Goal: Task Accomplishment & Management: Manage account settings

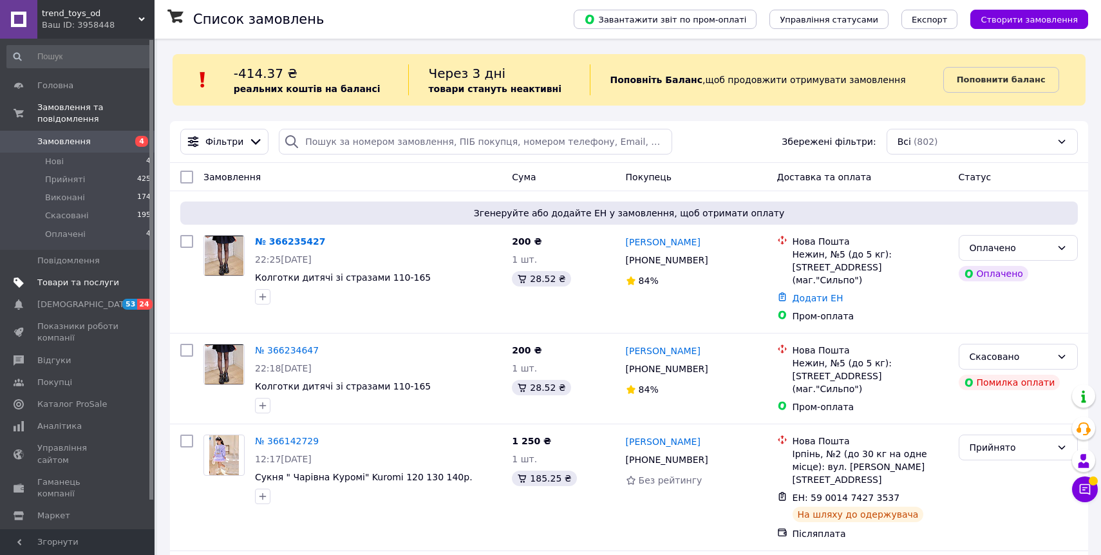
click at [82, 285] on span "Товари та послуги" at bounding box center [78, 283] width 82 height 12
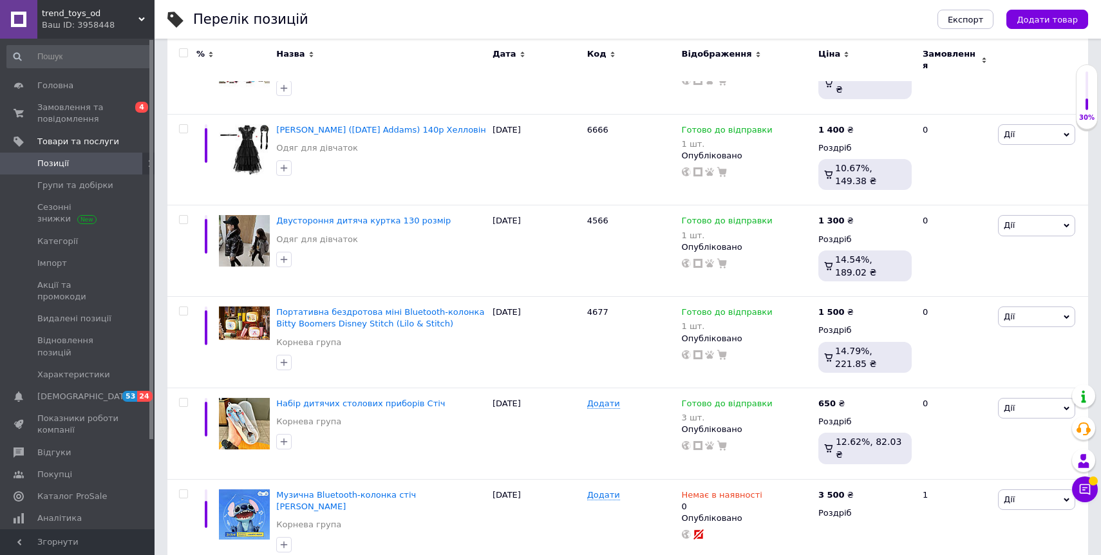
scroll to position [436, 0]
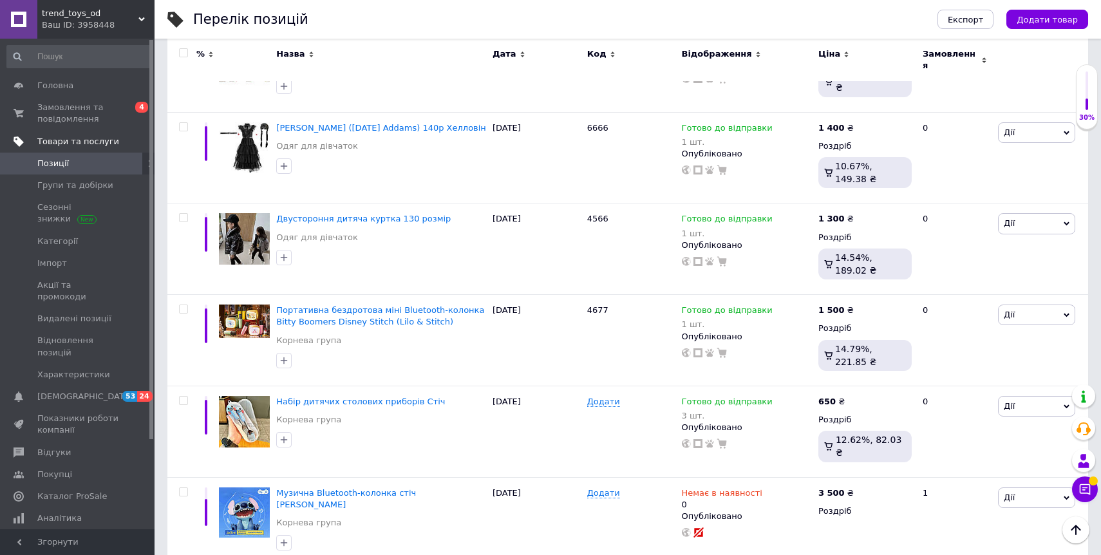
click at [103, 140] on span "Товари та послуги" at bounding box center [78, 142] width 82 height 12
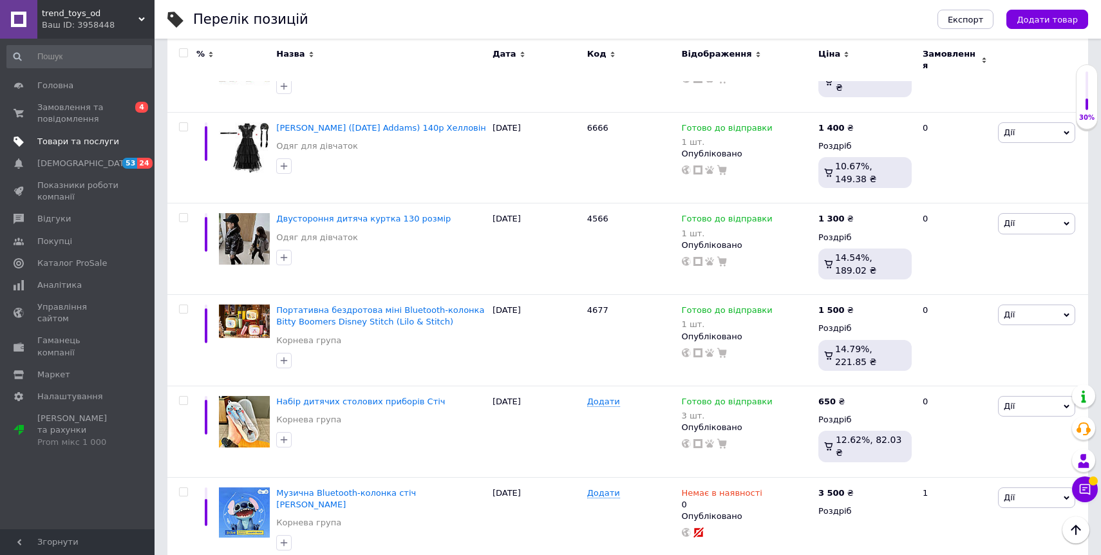
click at [101, 136] on span "Товари та послуги" at bounding box center [78, 142] width 82 height 12
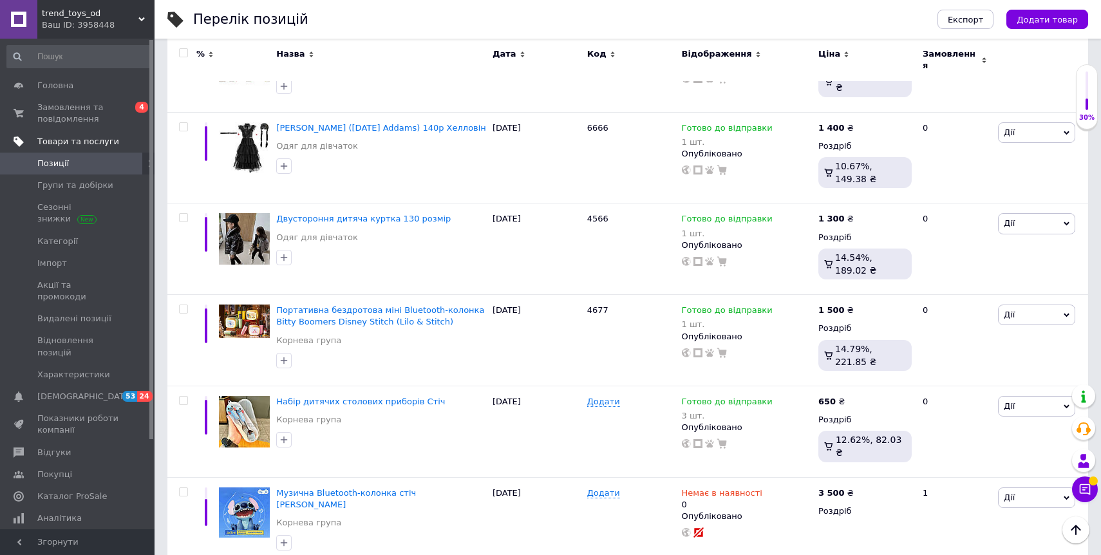
click at [101, 142] on span "Товари та послуги" at bounding box center [78, 142] width 82 height 12
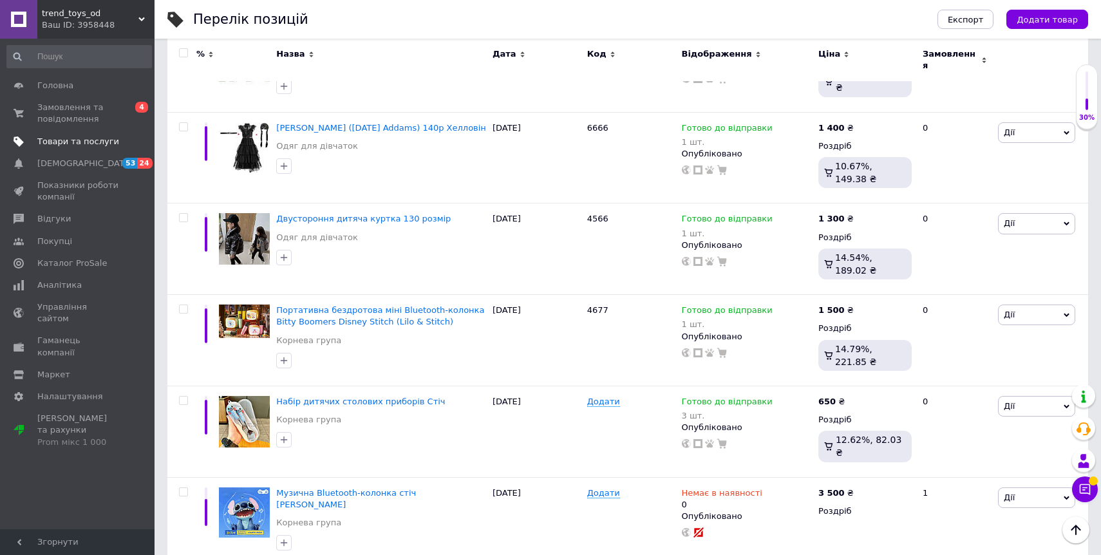
click at [89, 144] on span "Товари та послуги" at bounding box center [78, 142] width 82 height 12
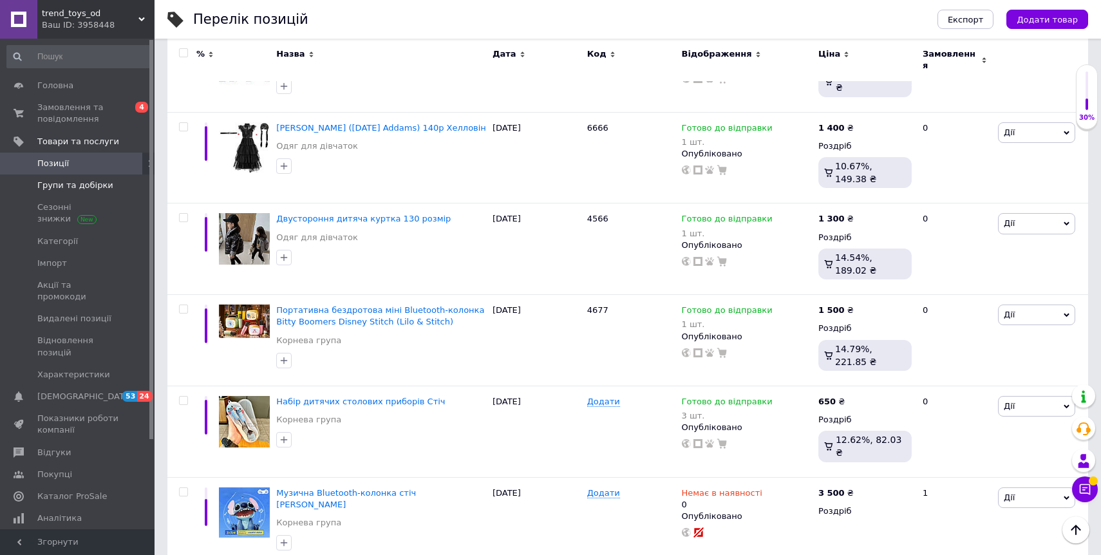
click at [93, 190] on span "Групи та добірки" at bounding box center [75, 186] width 76 height 12
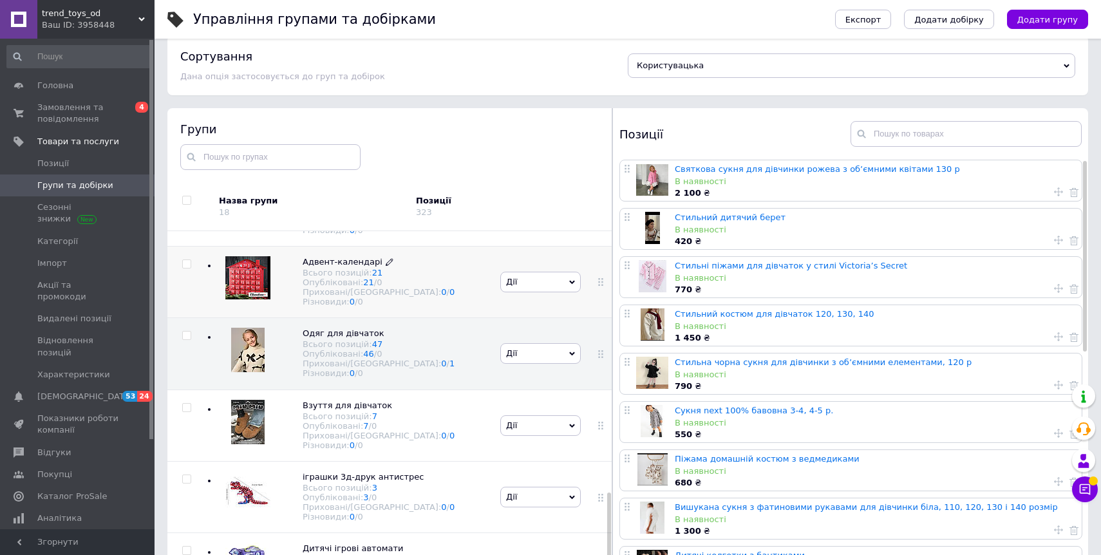
scroll to position [73, 0]
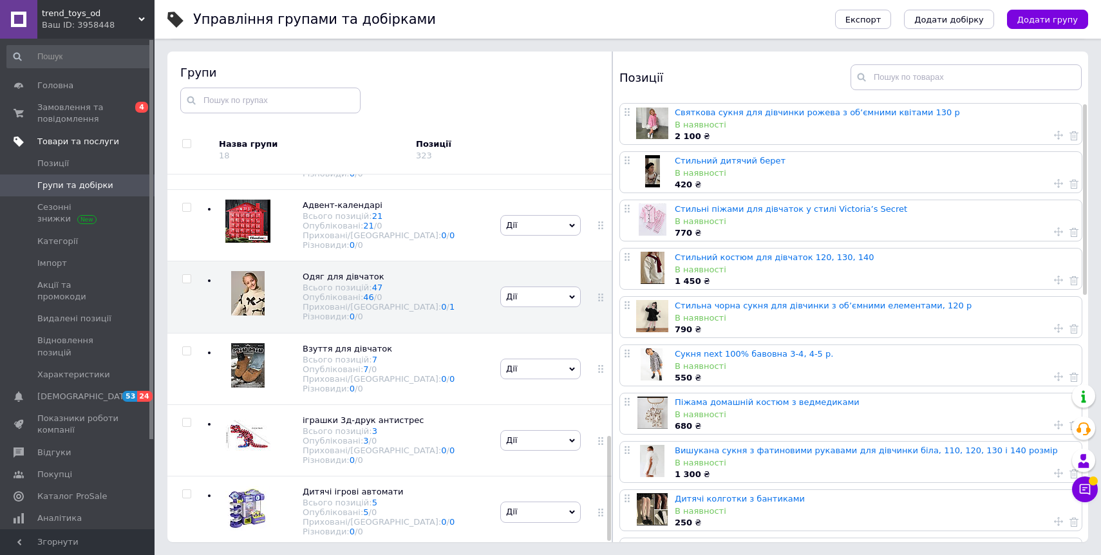
click at [75, 139] on span "Товари та послуги" at bounding box center [78, 142] width 82 height 12
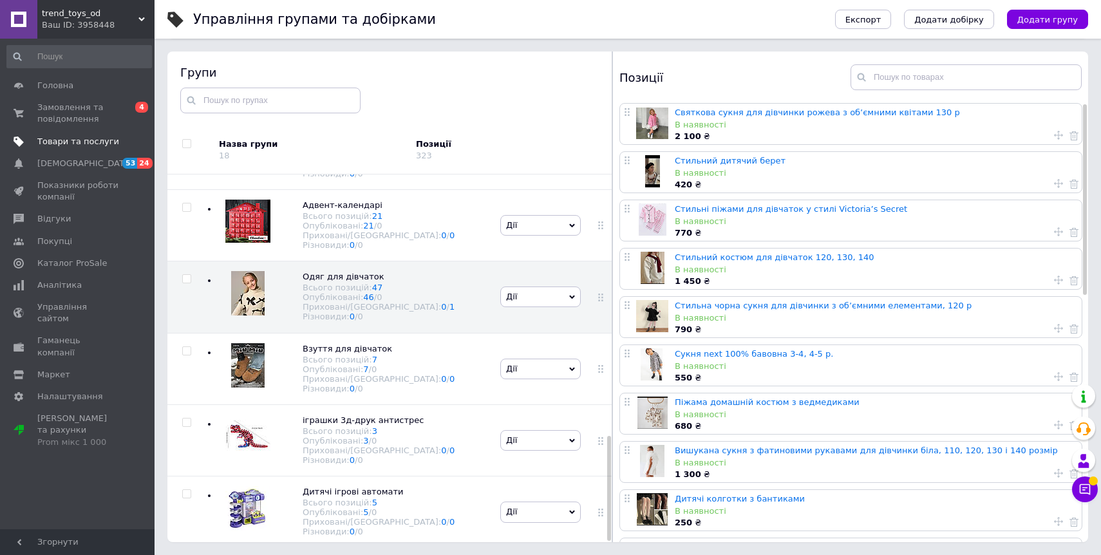
click at [91, 146] on span "Товари та послуги" at bounding box center [78, 142] width 82 height 12
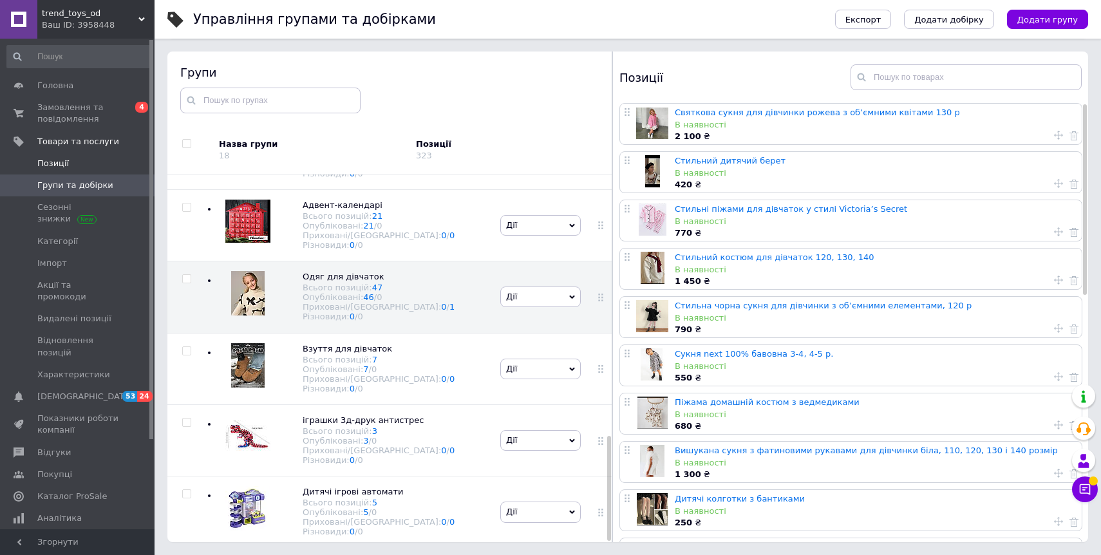
click at [64, 166] on span "Позиції" at bounding box center [53, 164] width 32 height 12
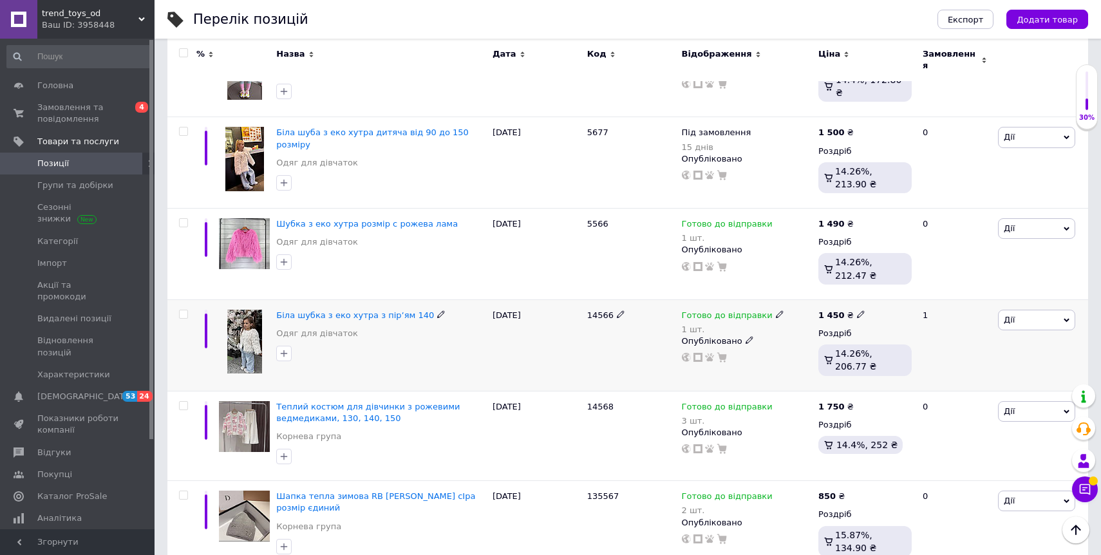
scroll to position [1541, 0]
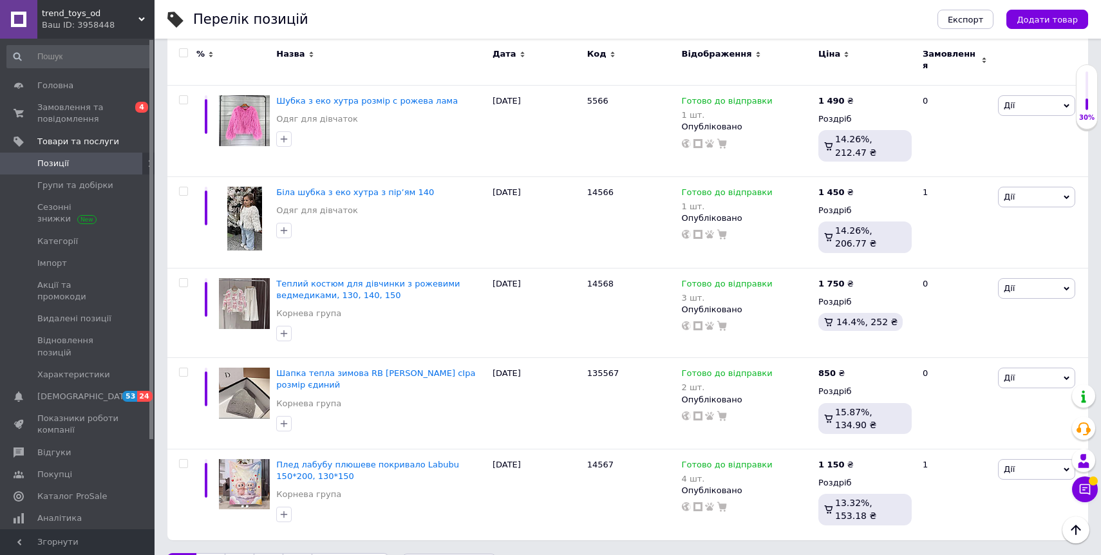
click at [210, 553] on link "2" at bounding box center [210, 566] width 28 height 27
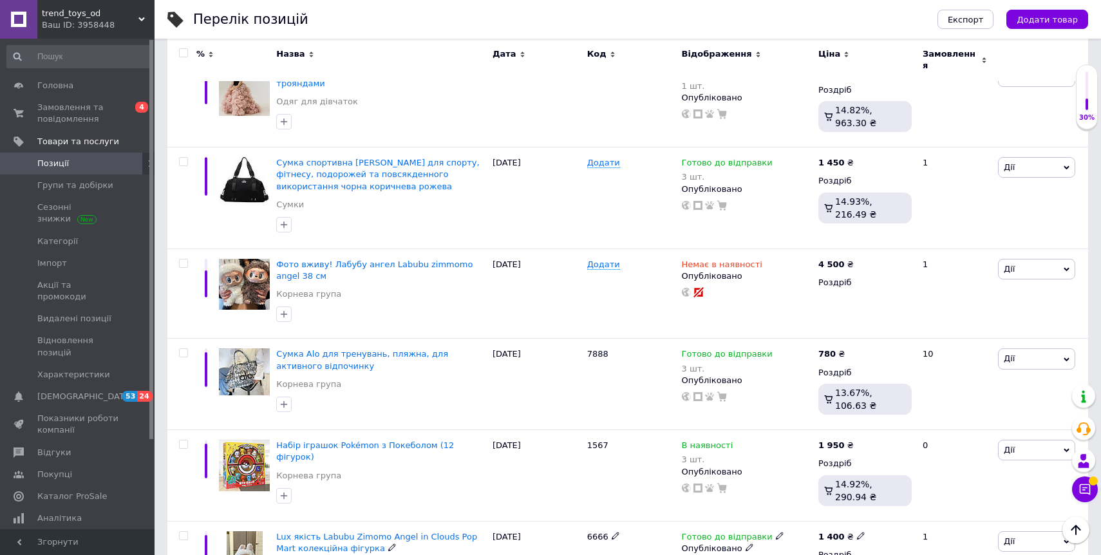
scroll to position [1025, 0]
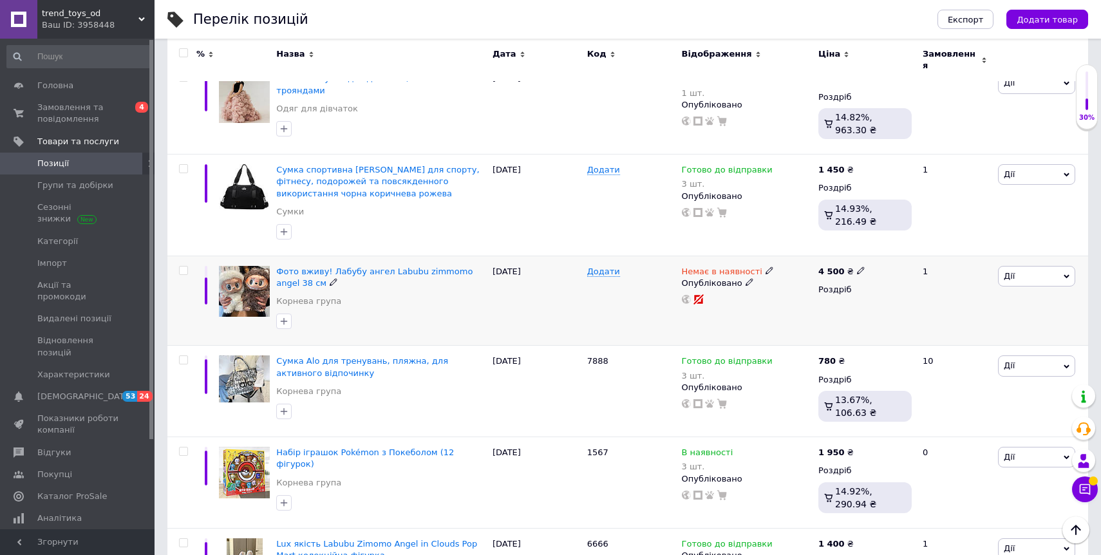
click at [237, 276] on img at bounding box center [244, 291] width 51 height 51
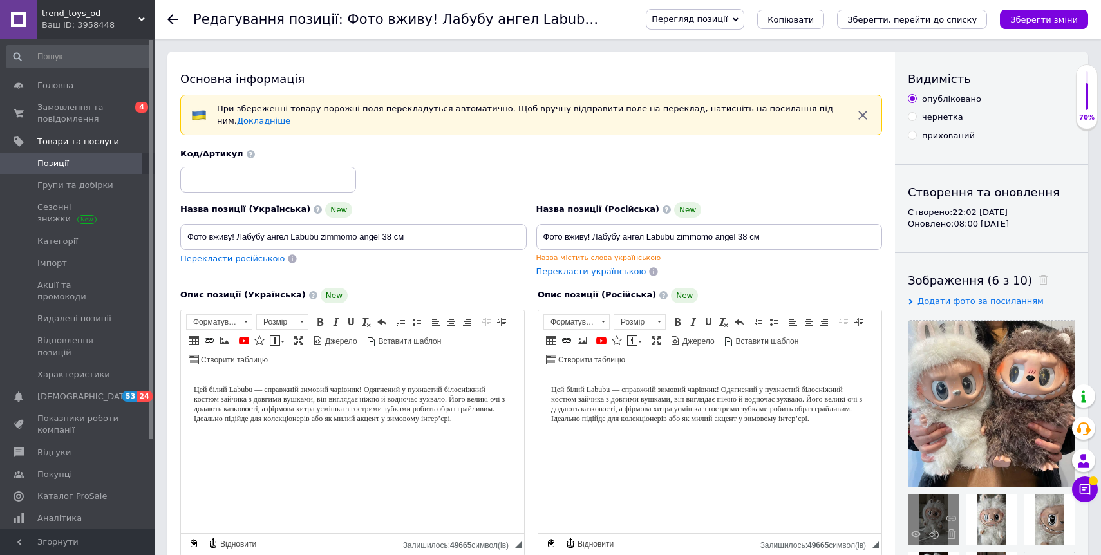
click at [943, 526] on div at bounding box center [933, 519] width 50 height 50
click at [916, 537] on use at bounding box center [916, 533] width 10 height 6
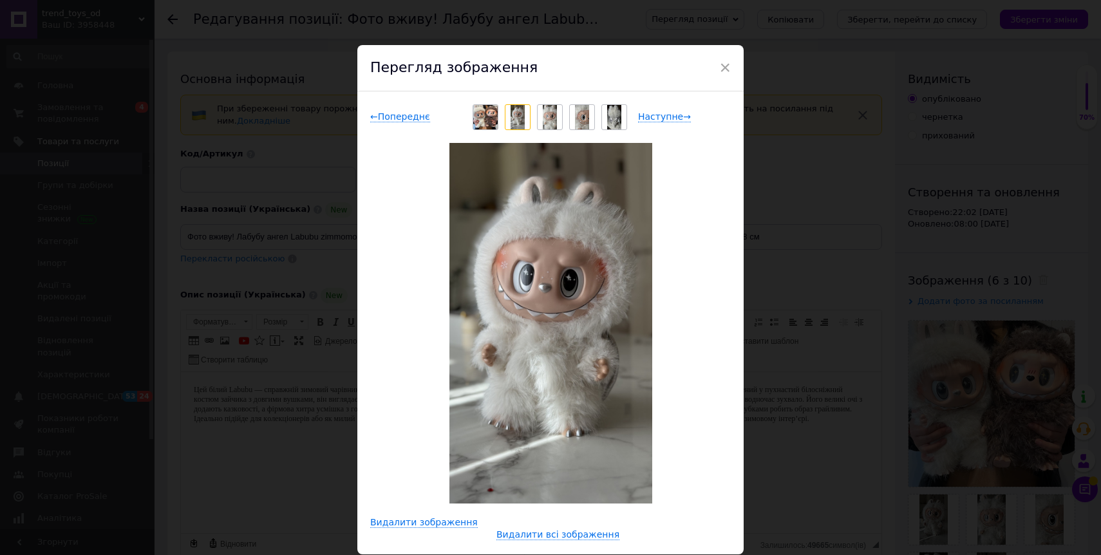
click at [523, 353] on img at bounding box center [550, 323] width 203 height 360
click at [543, 120] on img at bounding box center [550, 117] width 14 height 24
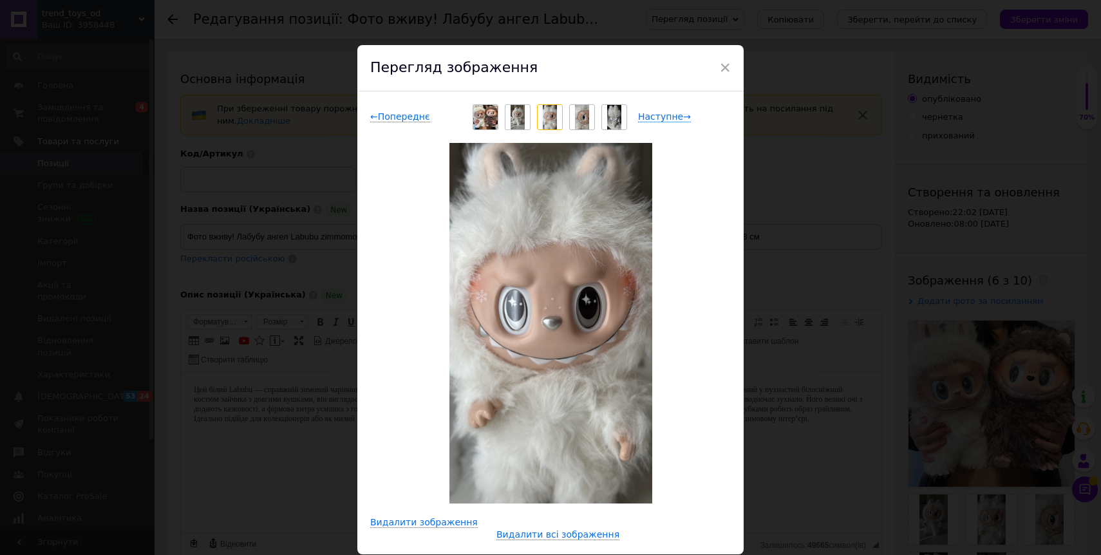
click at [582, 120] on img at bounding box center [582, 117] width 14 height 24
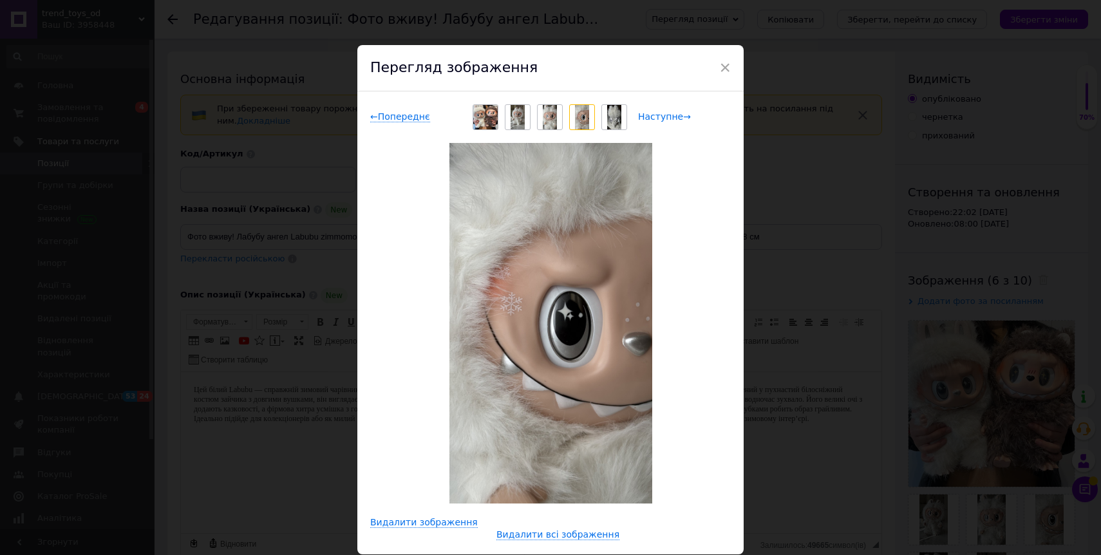
click at [644, 115] on span "Наступне →" at bounding box center [664, 116] width 53 height 11
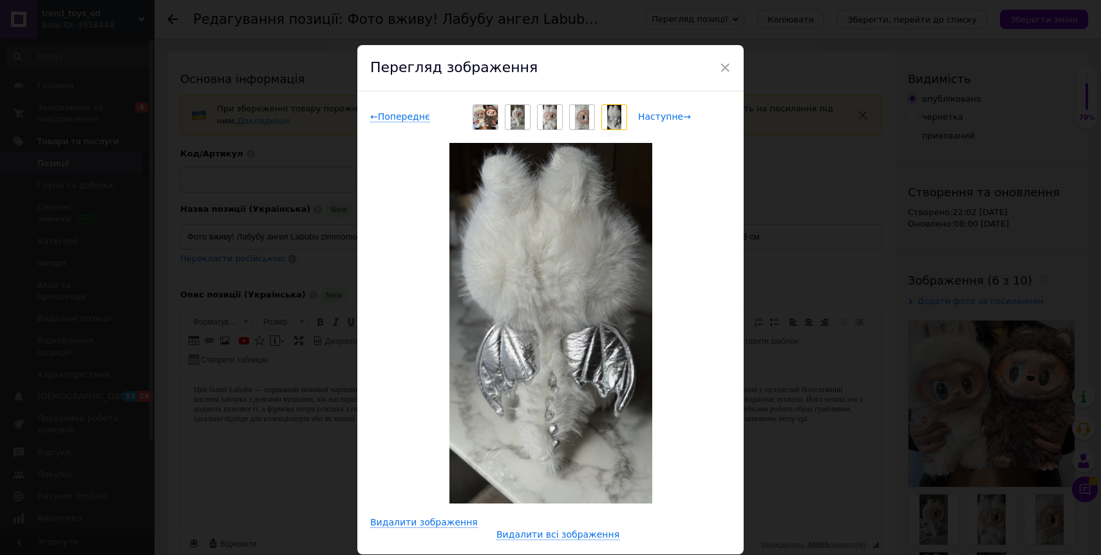
click at [648, 116] on span "Наступне →" at bounding box center [664, 116] width 53 height 11
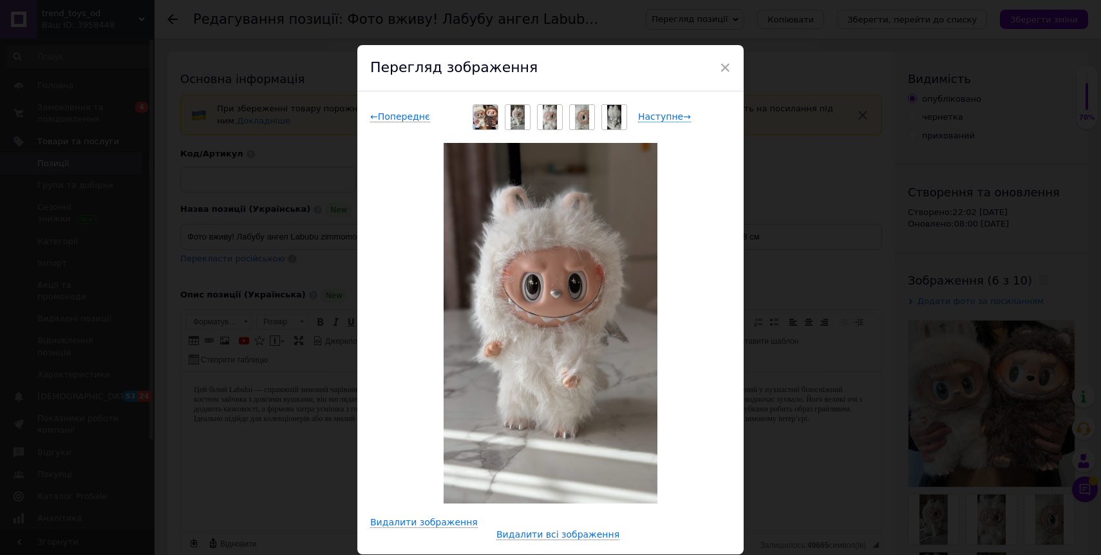
click at [552, 254] on img at bounding box center [550, 323] width 214 height 360
click at [651, 113] on span "Наступне →" at bounding box center [664, 116] width 53 height 11
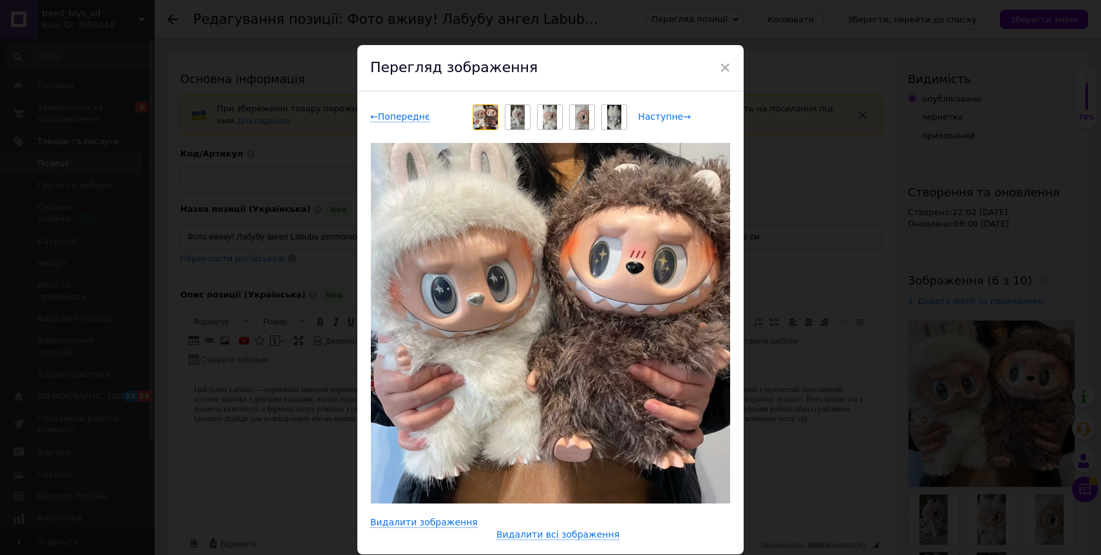
click at [642, 118] on span "Наступне →" at bounding box center [664, 116] width 53 height 11
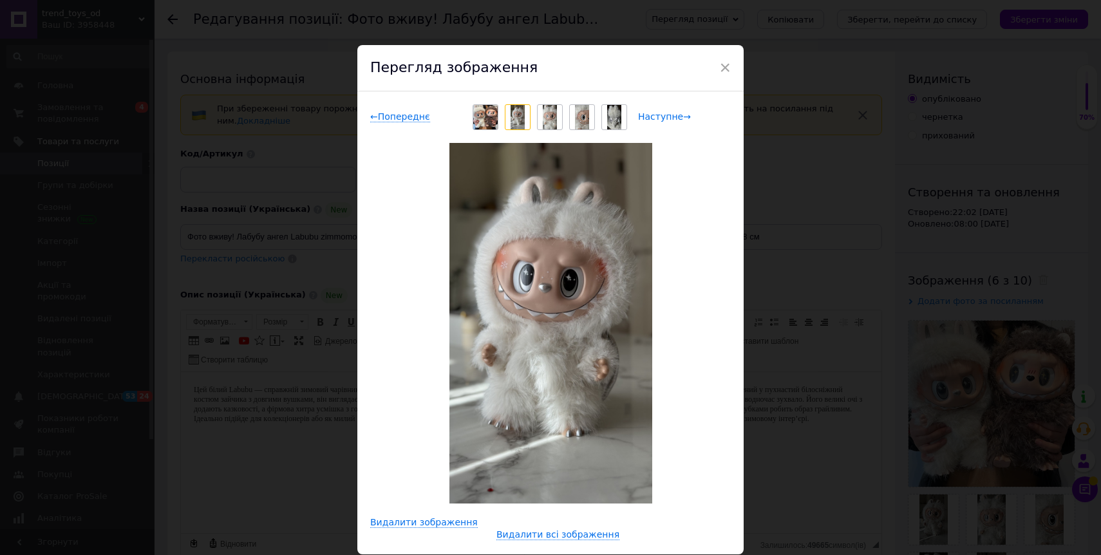
click at [642, 118] on span "Наступне →" at bounding box center [664, 116] width 53 height 11
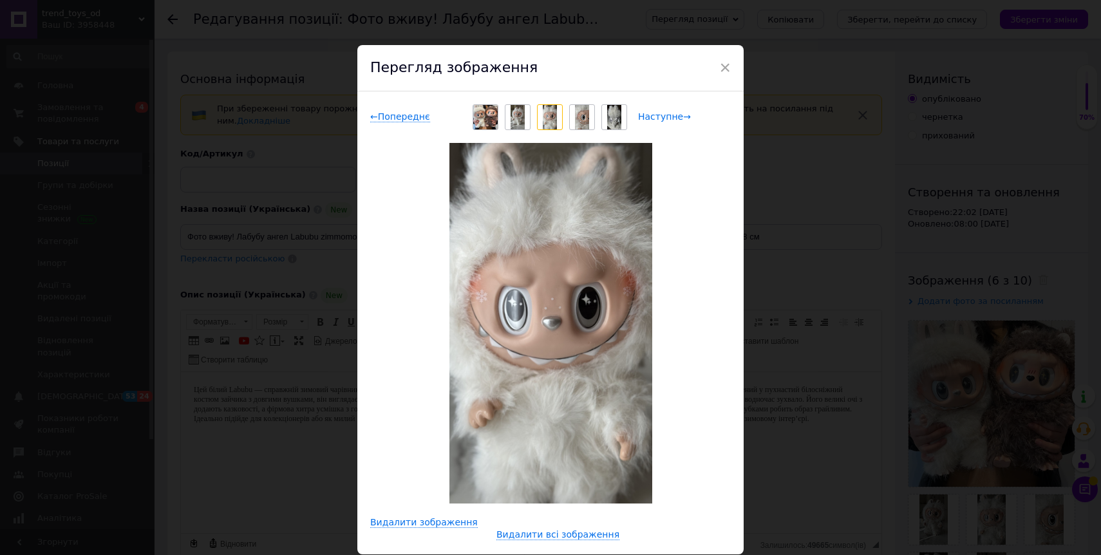
click at [642, 118] on span "Наступне →" at bounding box center [664, 116] width 53 height 11
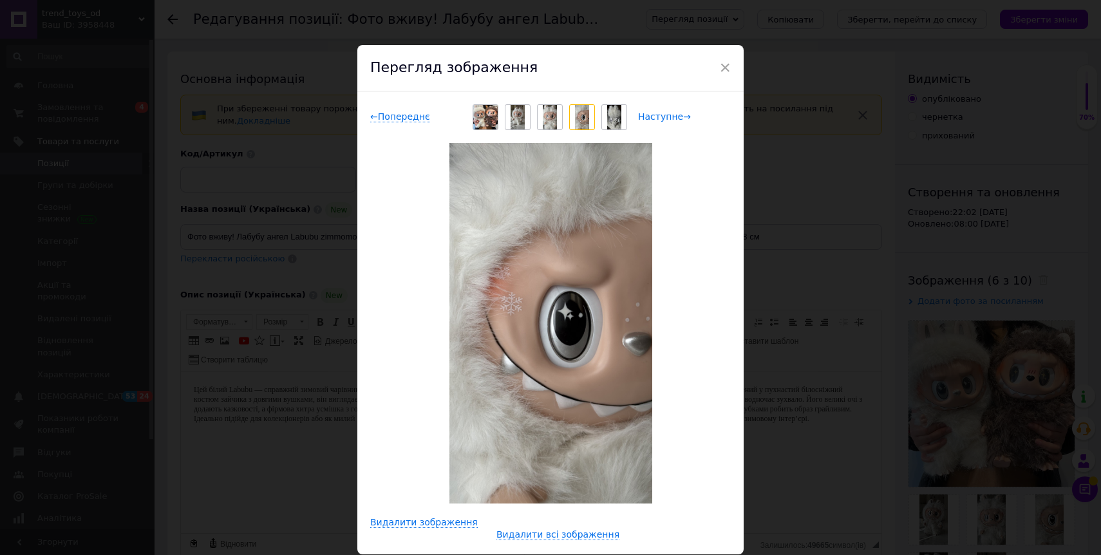
click at [647, 116] on span "Наступне →" at bounding box center [664, 116] width 53 height 11
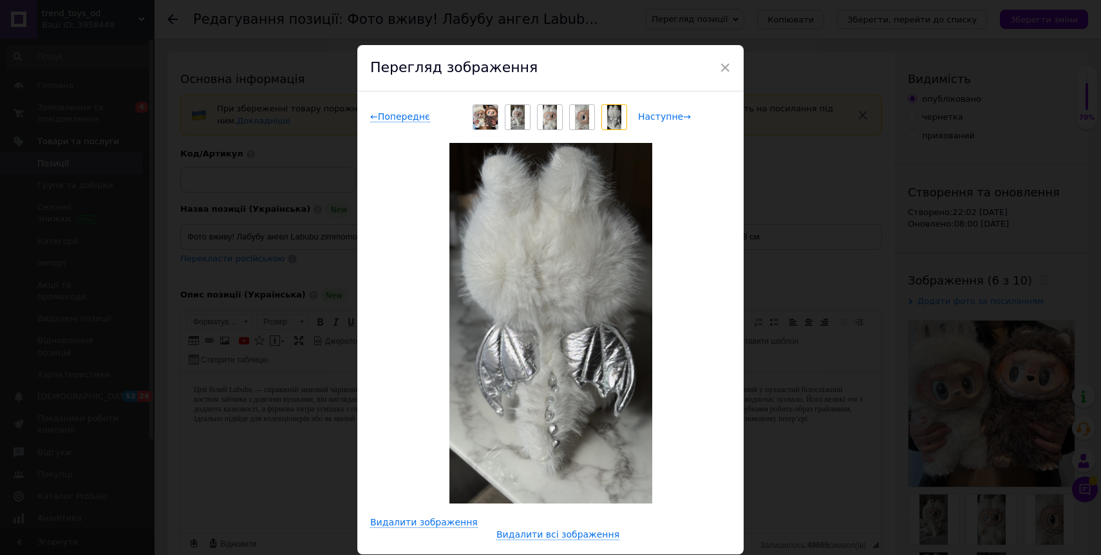
click at [647, 116] on span "Наступне →" at bounding box center [664, 116] width 53 height 11
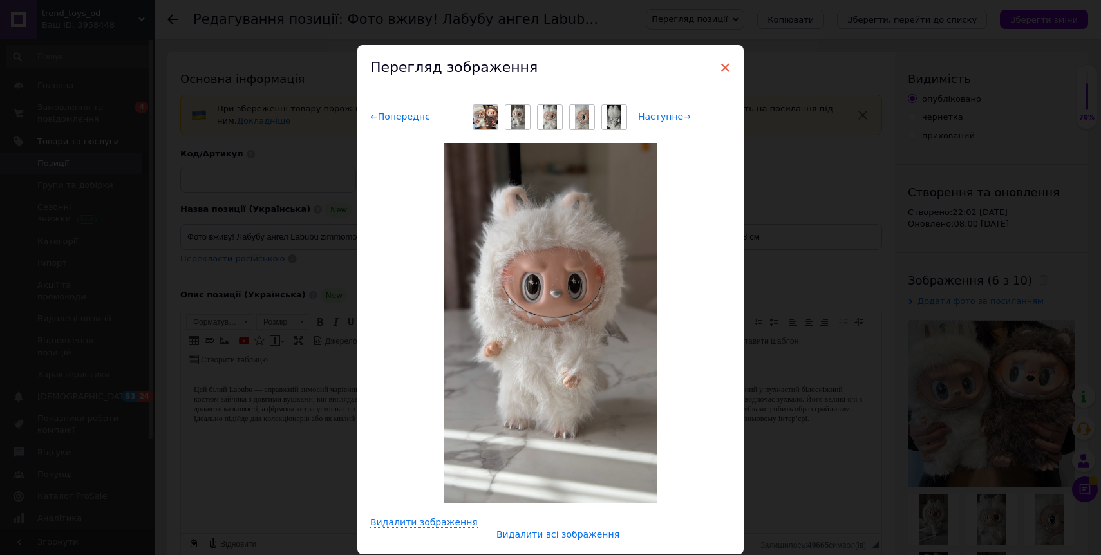
click at [721, 66] on span "×" at bounding box center [725, 68] width 12 height 22
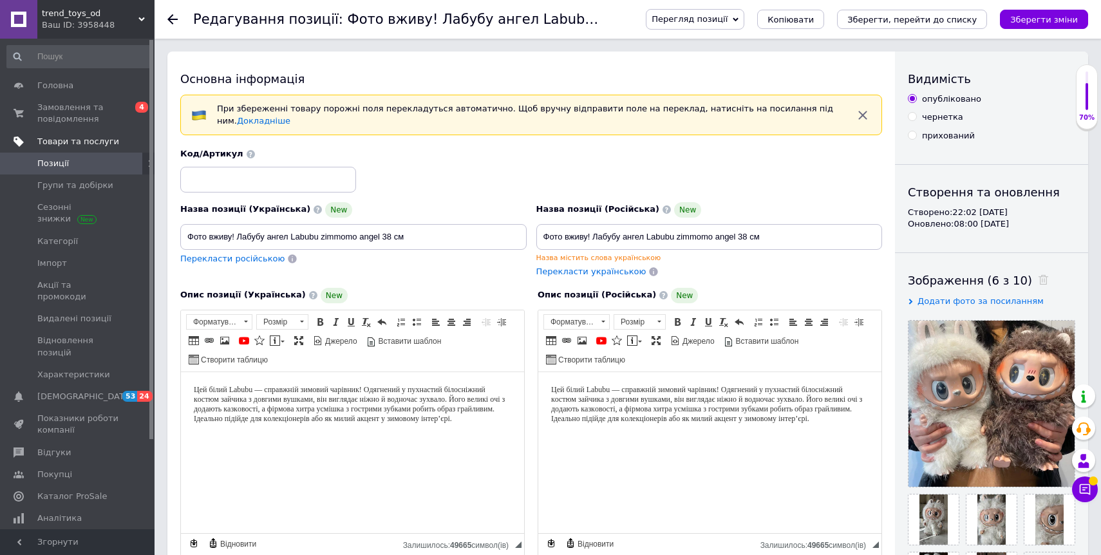
click at [75, 142] on span "Товари та послуги" at bounding box center [78, 142] width 82 height 12
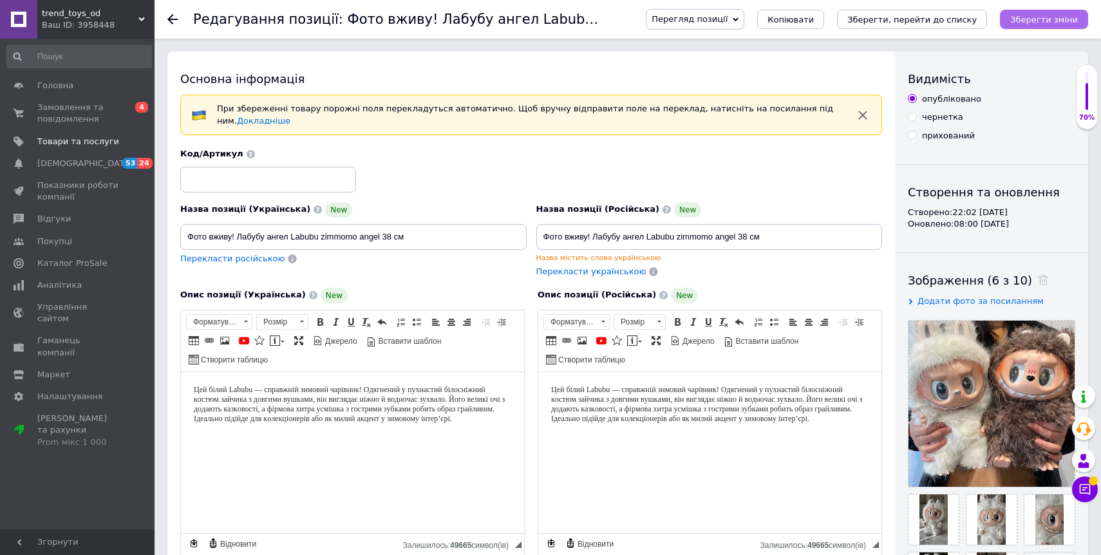
click at [1049, 22] on icon "Зберегти зміни" at bounding box center [1044, 20] width 68 height 10
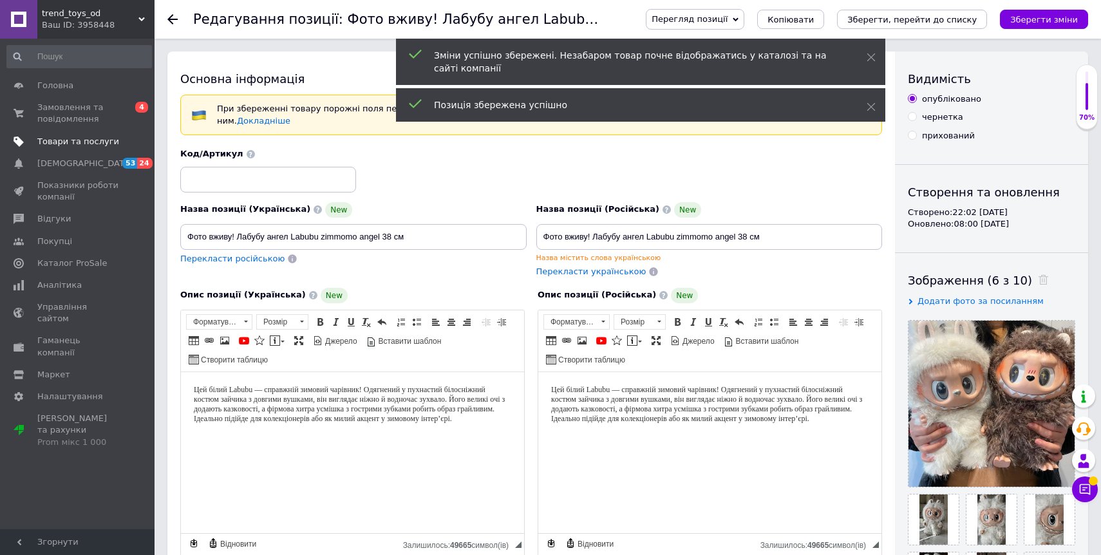
click at [82, 142] on span "Товари та послуги" at bounding box center [78, 142] width 82 height 12
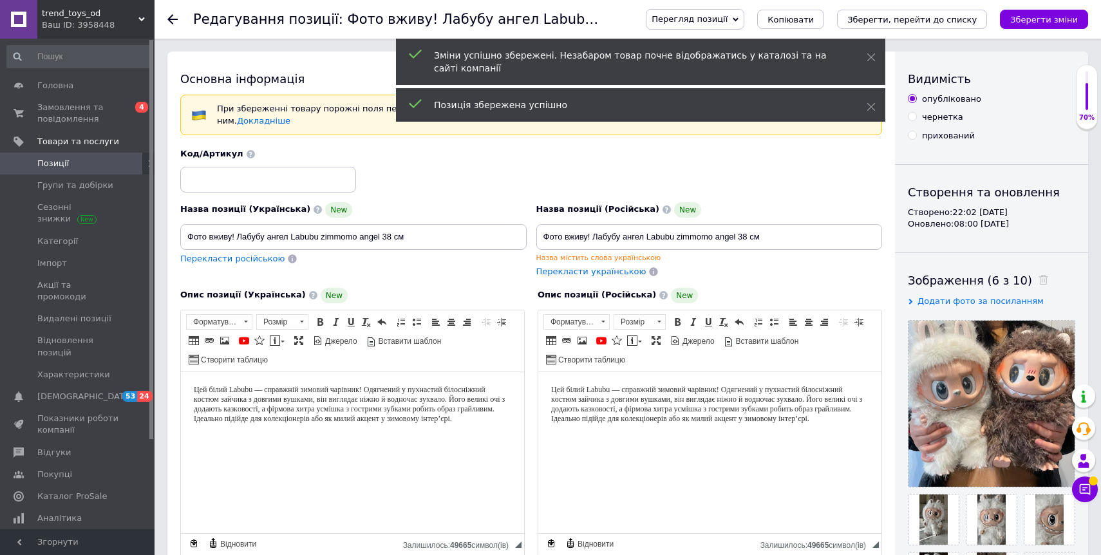
click at [83, 160] on span "Позиції" at bounding box center [78, 164] width 82 height 12
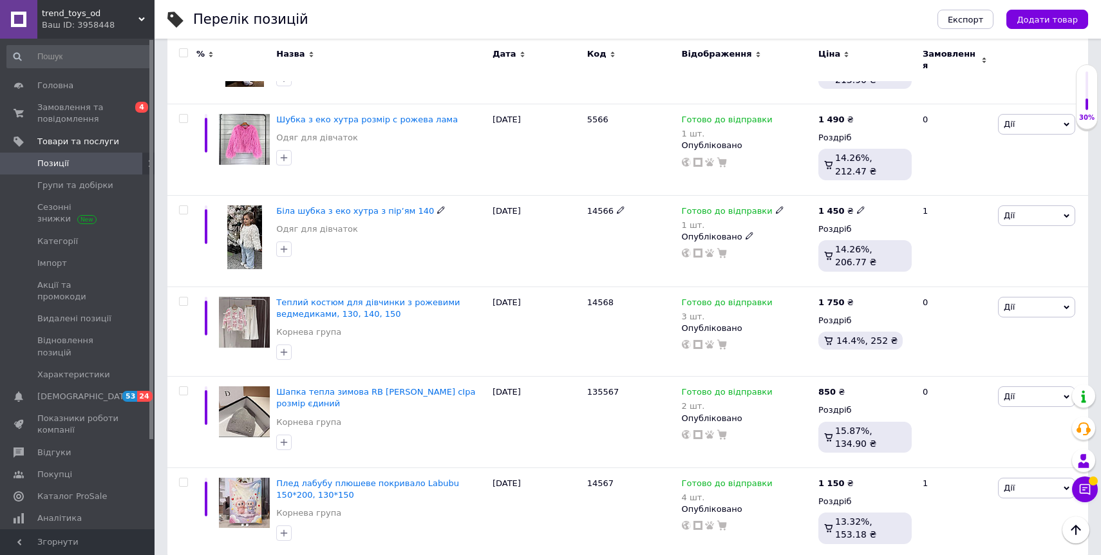
scroll to position [1541, 0]
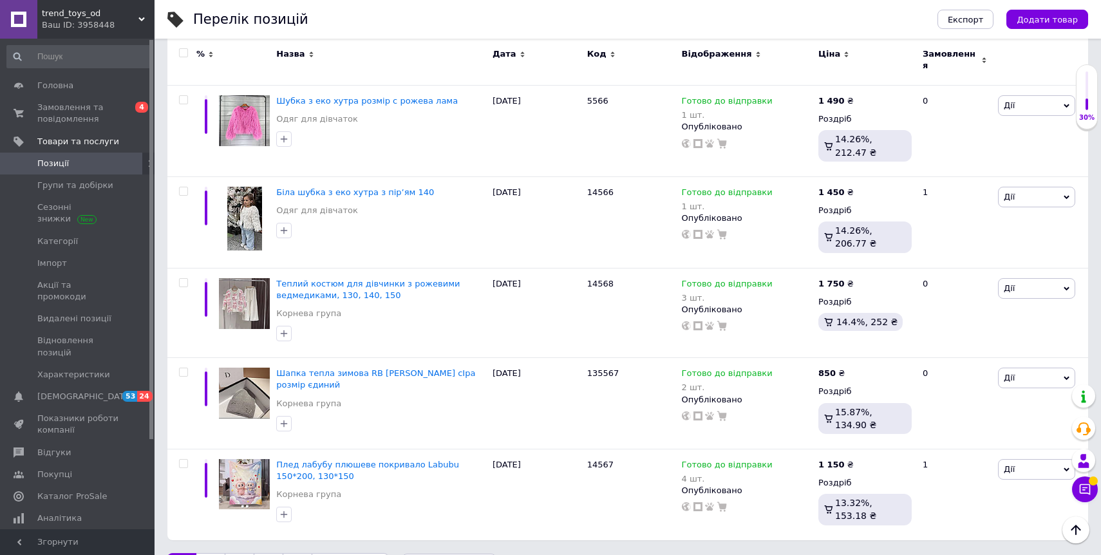
click at [209, 553] on link "2" at bounding box center [210, 566] width 28 height 27
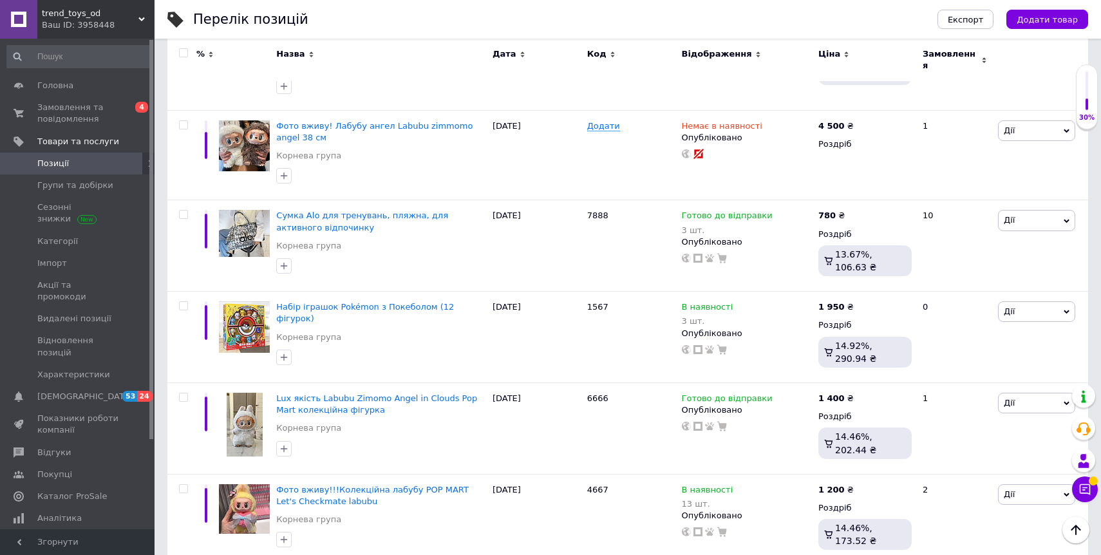
scroll to position [1165, 0]
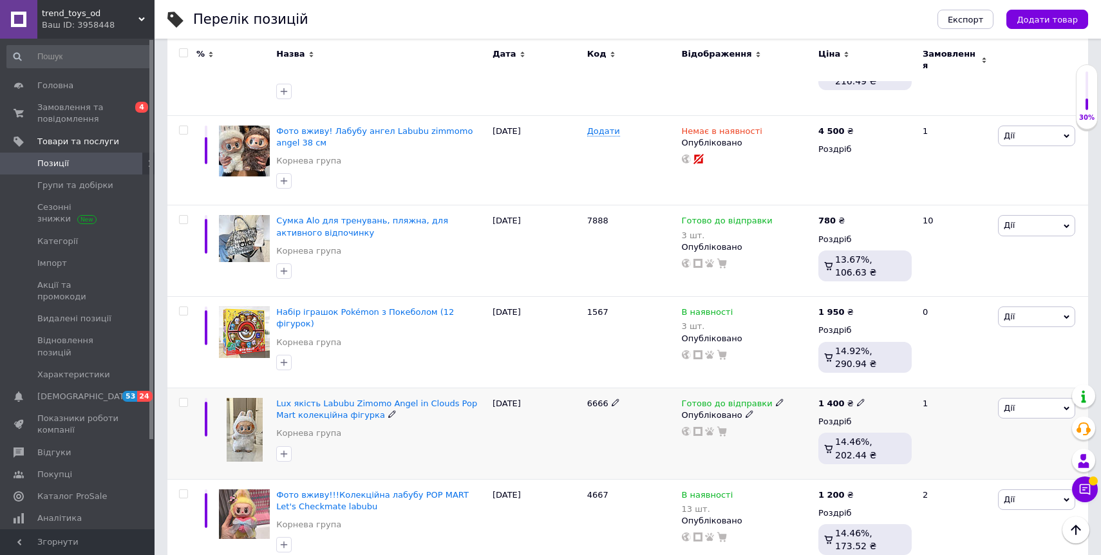
click at [247, 410] on img at bounding box center [245, 430] width 36 height 64
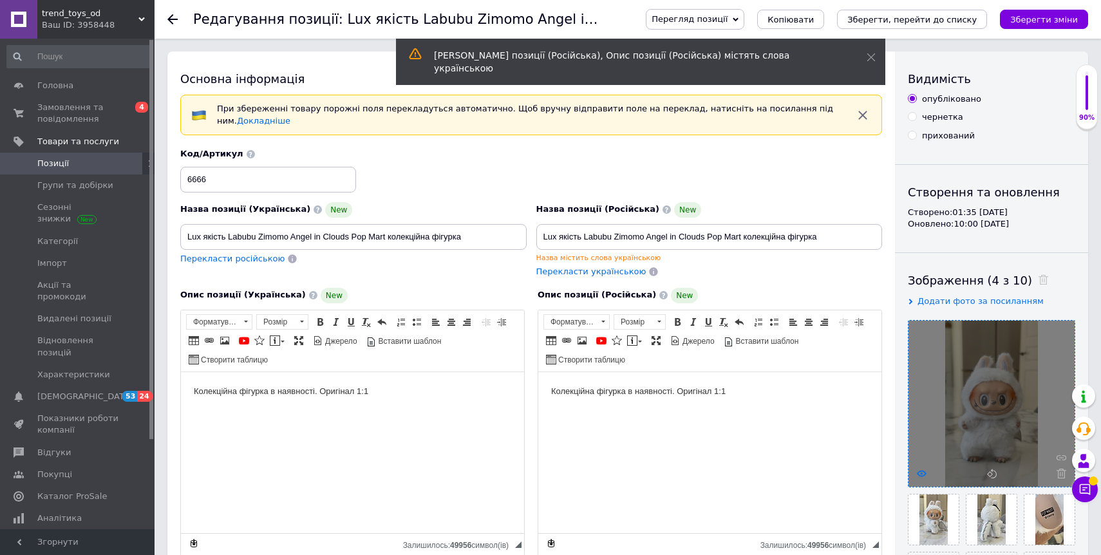
click at [920, 471] on icon at bounding box center [922, 474] width 10 height 10
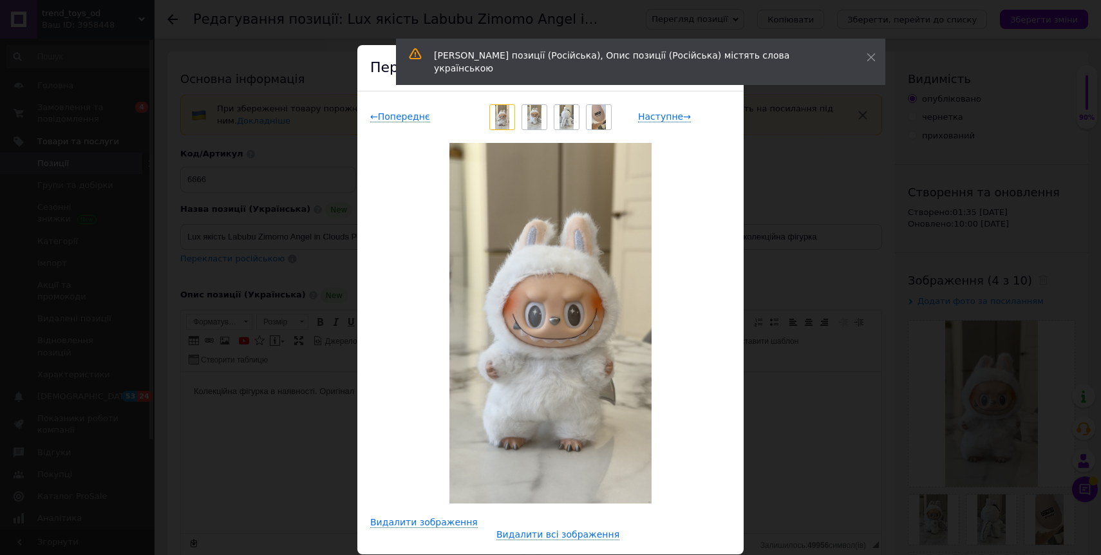
click at [532, 118] on img at bounding box center [534, 117] width 14 height 24
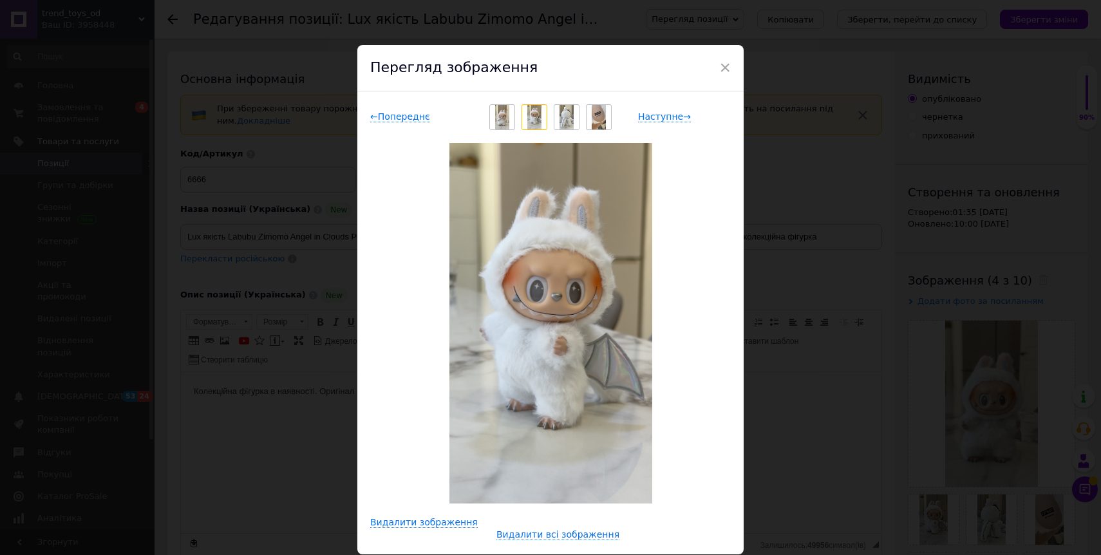
click at [564, 120] on img at bounding box center [566, 117] width 14 height 24
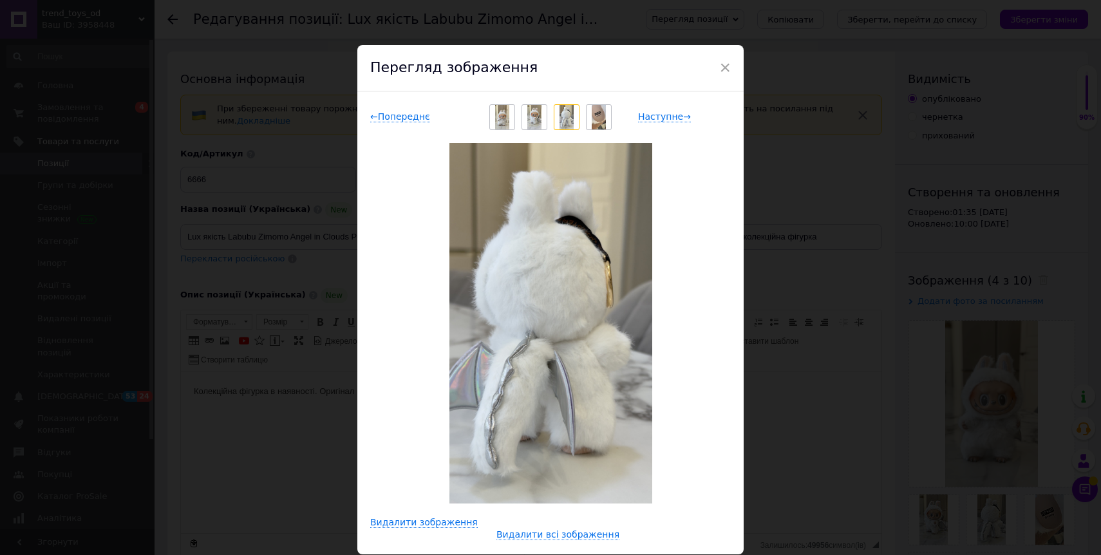
click at [595, 121] on img at bounding box center [598, 117] width 14 height 24
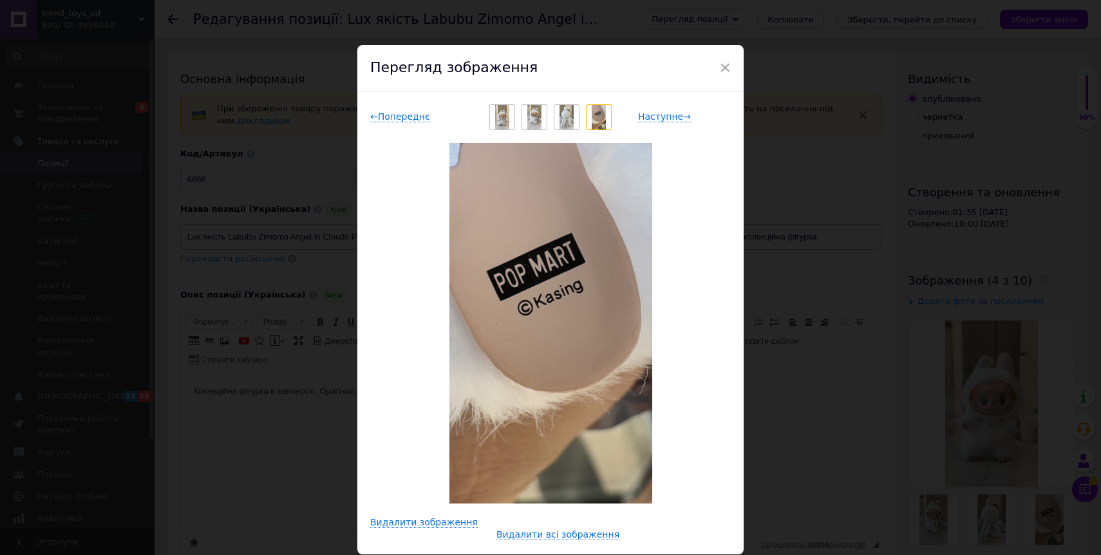
click at [558, 247] on img at bounding box center [550, 323] width 203 height 360
click at [723, 66] on span "×" at bounding box center [725, 68] width 12 height 22
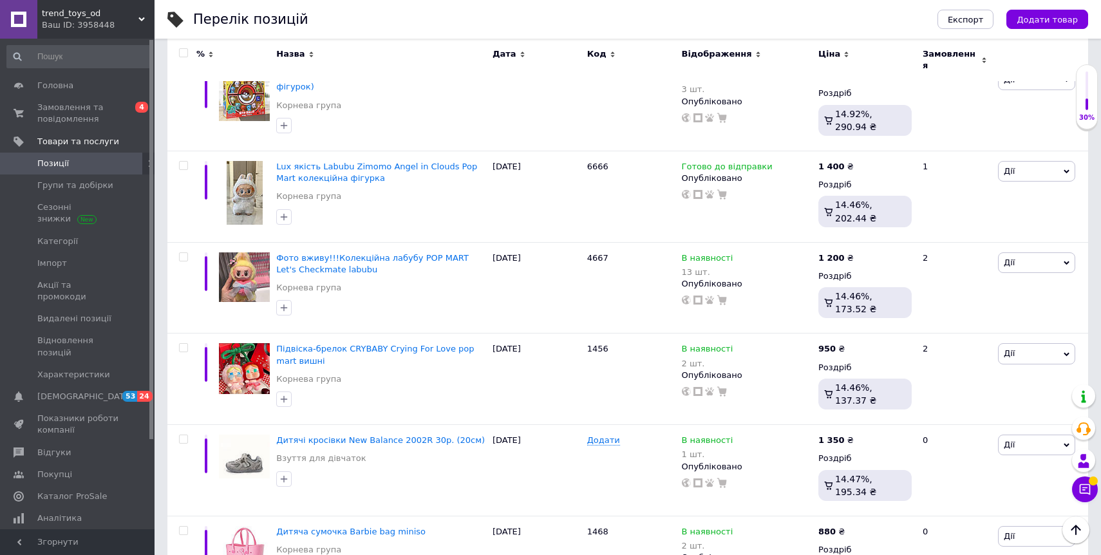
scroll to position [1407, 0]
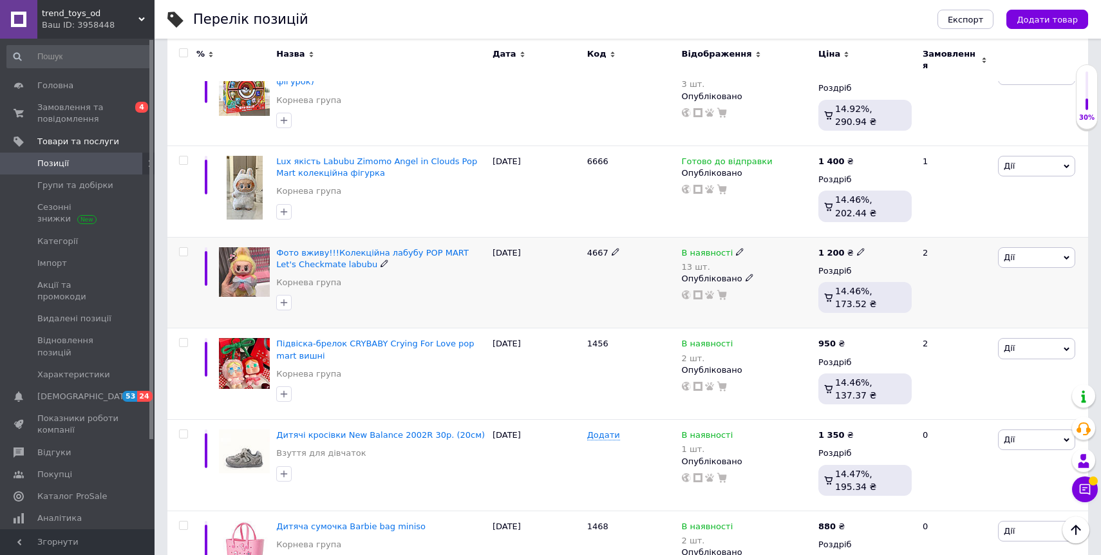
click at [247, 247] on img at bounding box center [244, 272] width 51 height 50
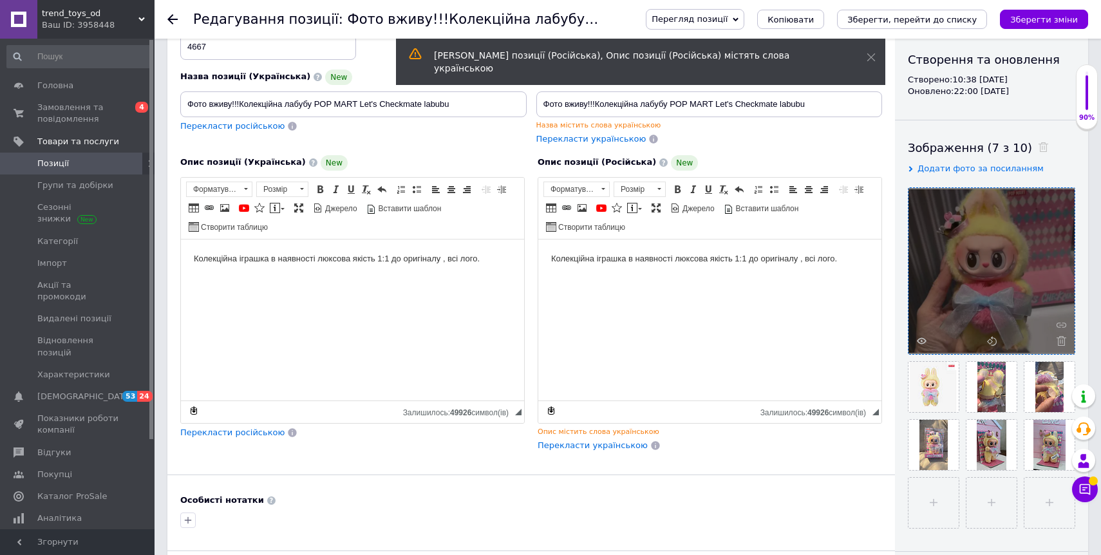
scroll to position [137, 0]
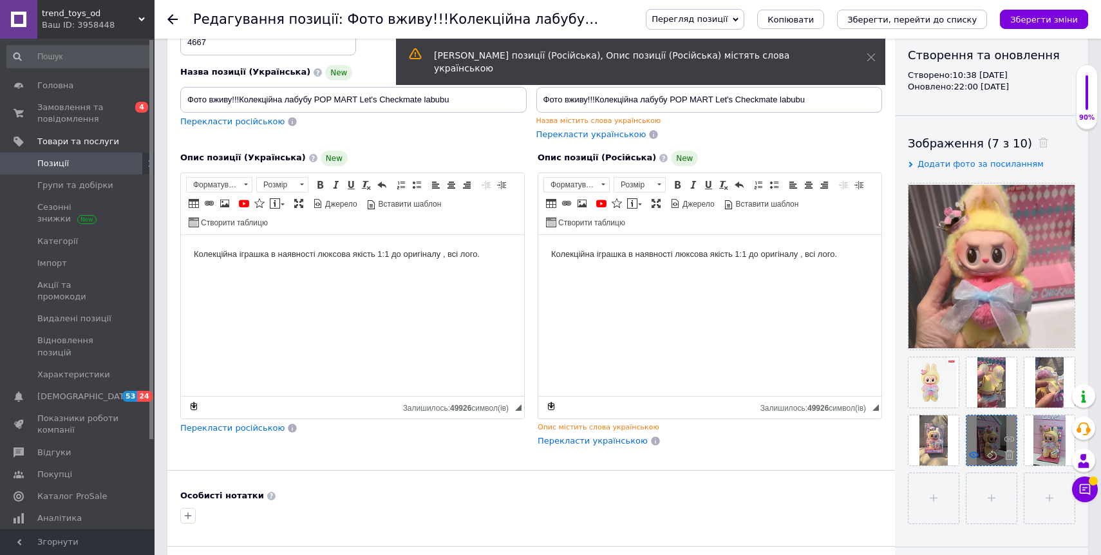
click at [975, 454] on use at bounding box center [974, 454] width 10 height 6
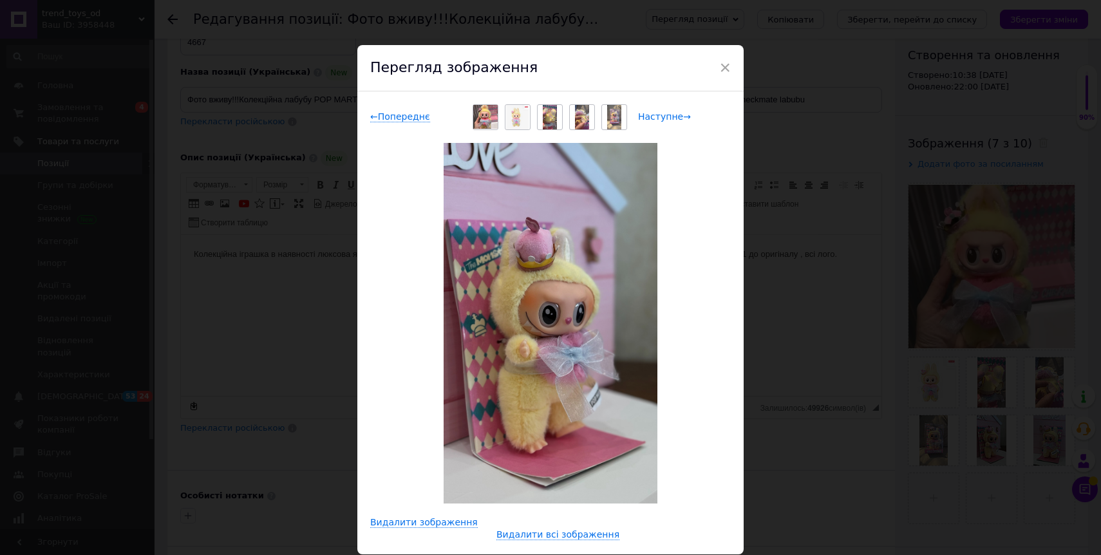
click at [640, 118] on span "Наступне →" at bounding box center [664, 116] width 53 height 11
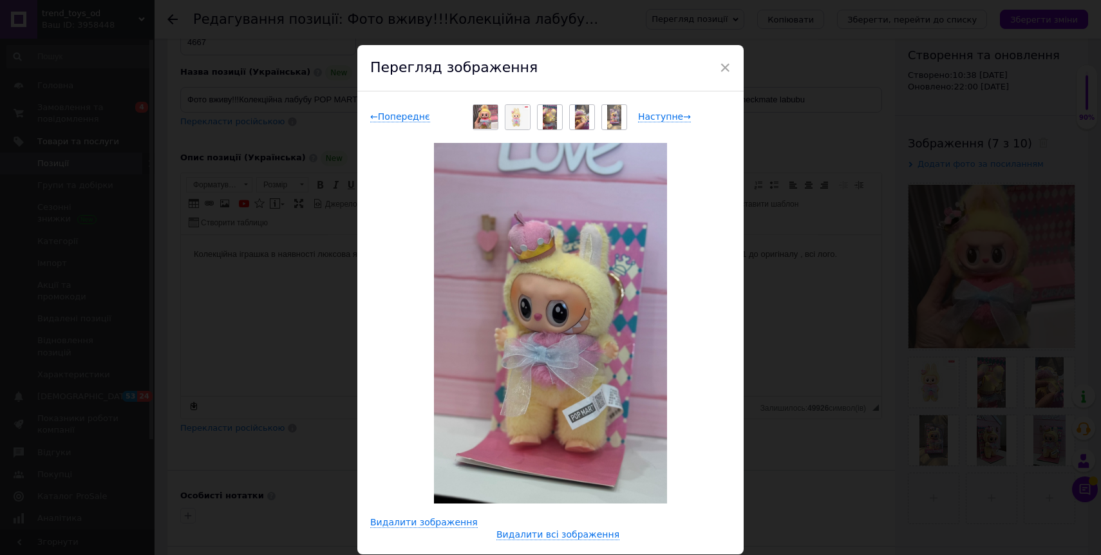
click at [547, 119] on img at bounding box center [550, 117] width 14 height 24
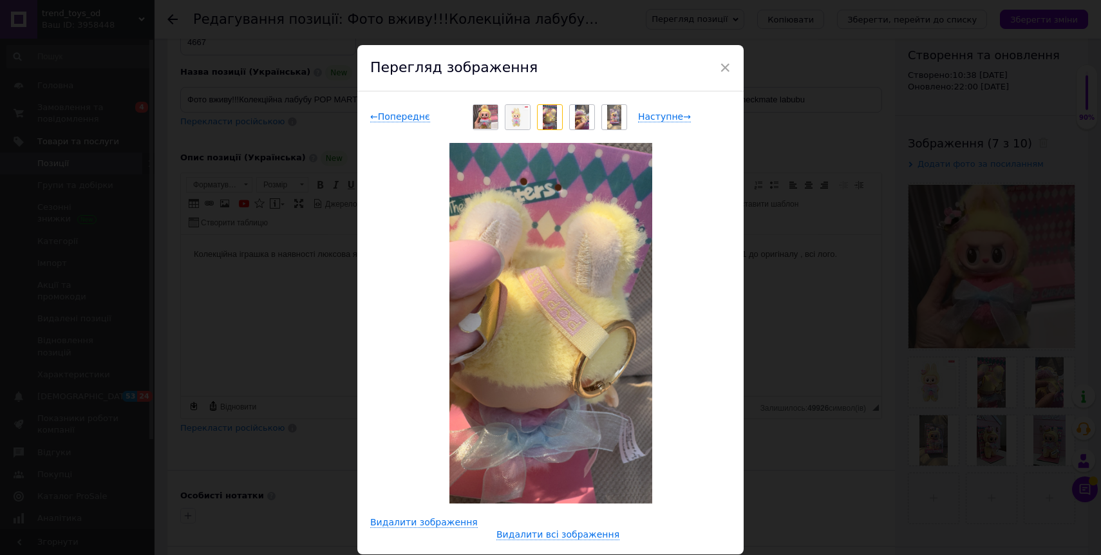
click at [581, 124] on img at bounding box center [582, 117] width 14 height 24
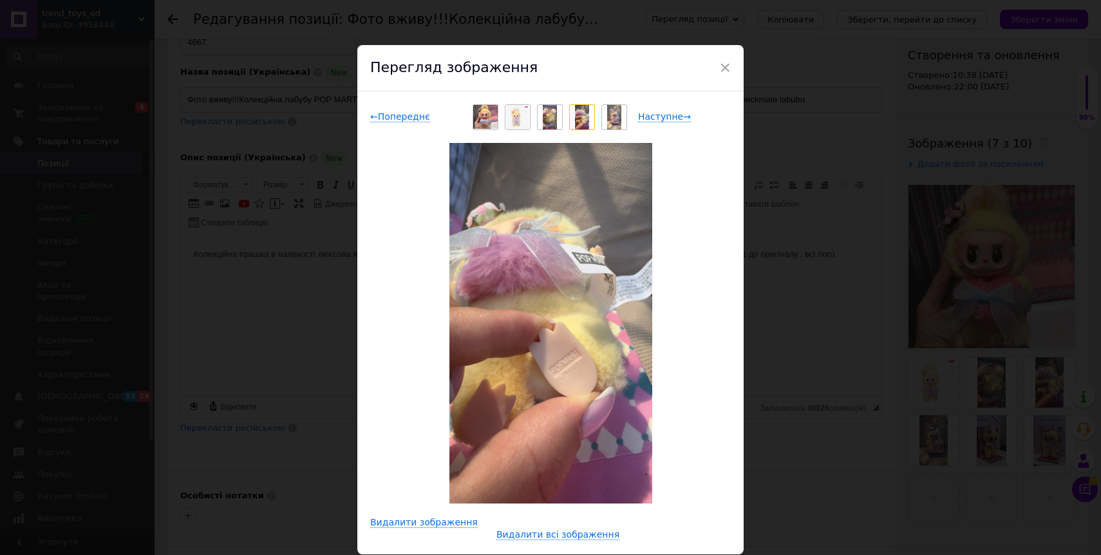
click at [510, 119] on img at bounding box center [517, 117] width 23 height 24
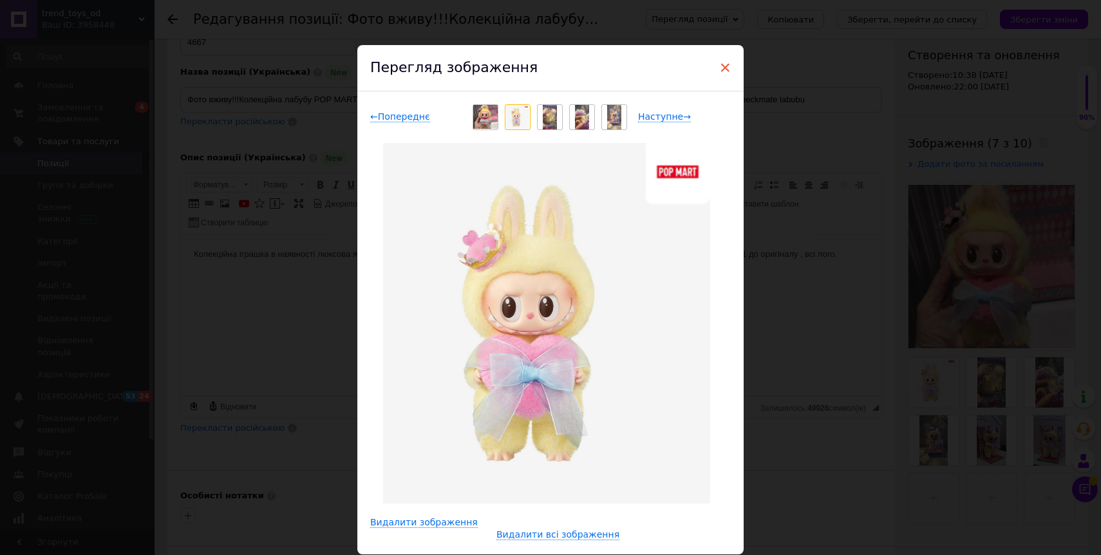
click at [725, 71] on span "×" at bounding box center [725, 68] width 12 height 22
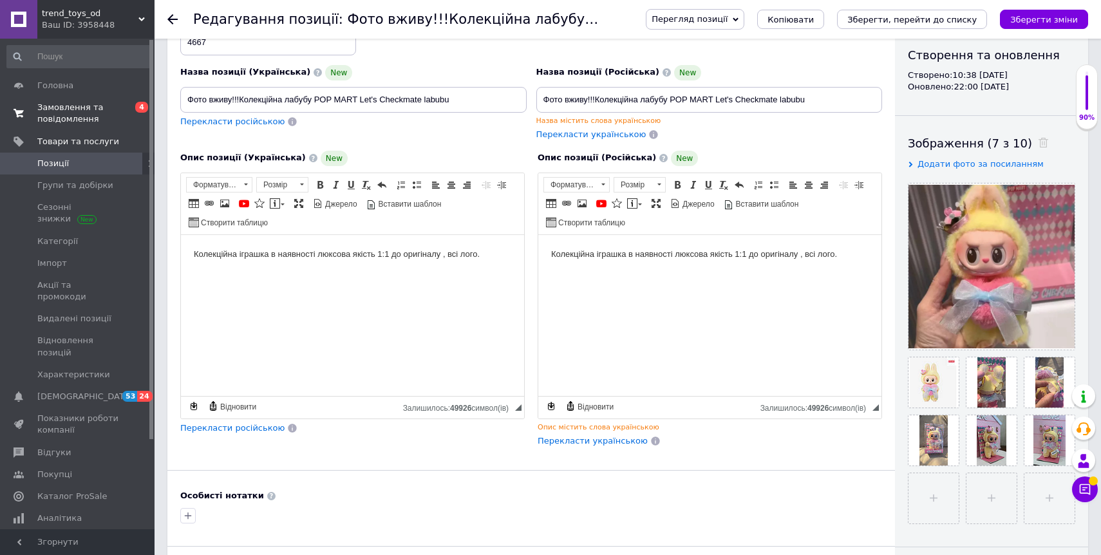
click at [55, 114] on span "Замовлення та повідомлення" at bounding box center [78, 113] width 82 height 23
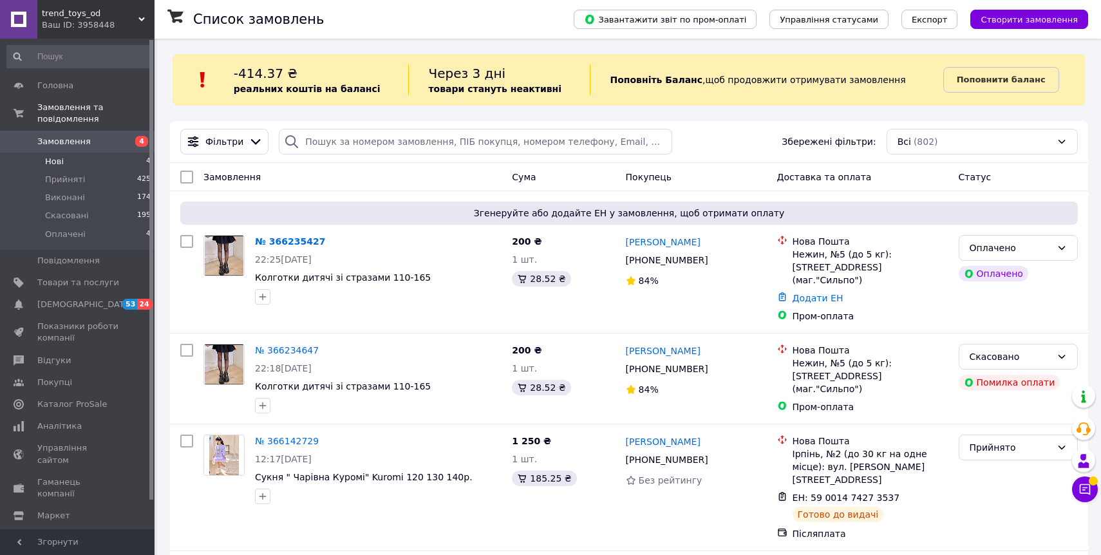
click at [58, 165] on span "Нові" at bounding box center [54, 162] width 19 height 12
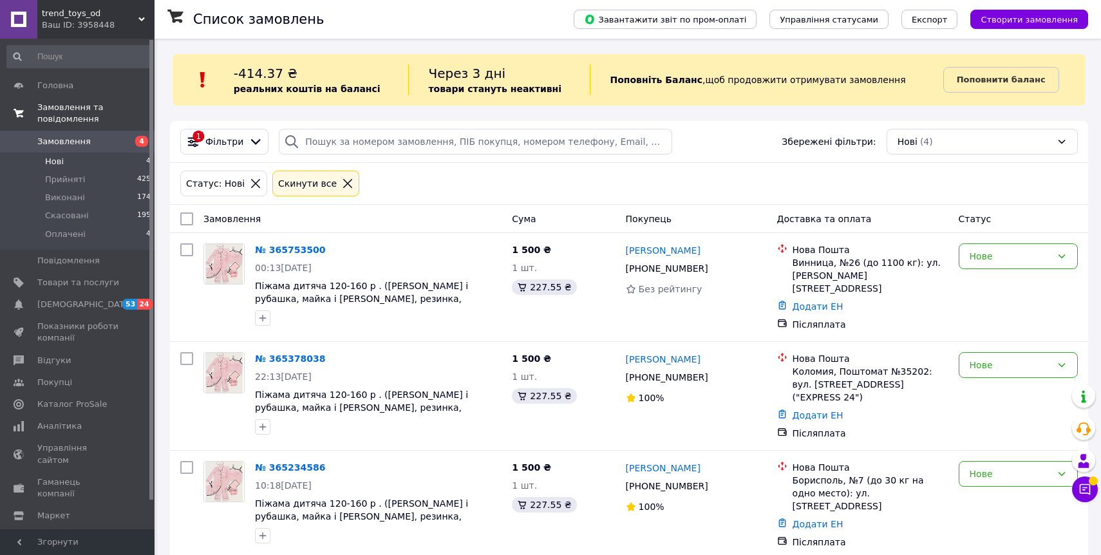
click at [82, 115] on span "Замовлення та повідомлення" at bounding box center [95, 113] width 117 height 23
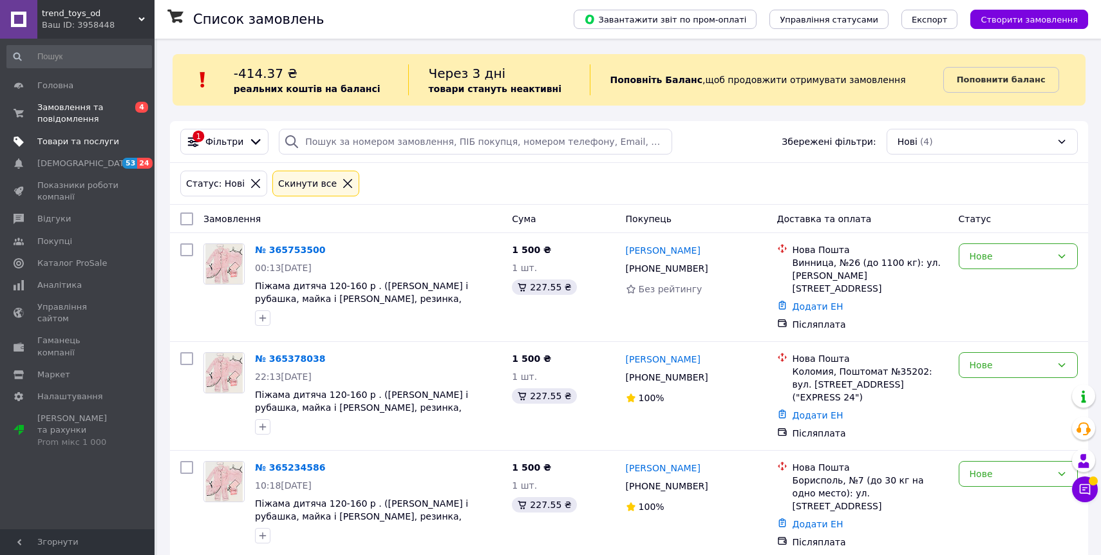
click at [77, 140] on span "Товари та послуги" at bounding box center [78, 142] width 82 height 12
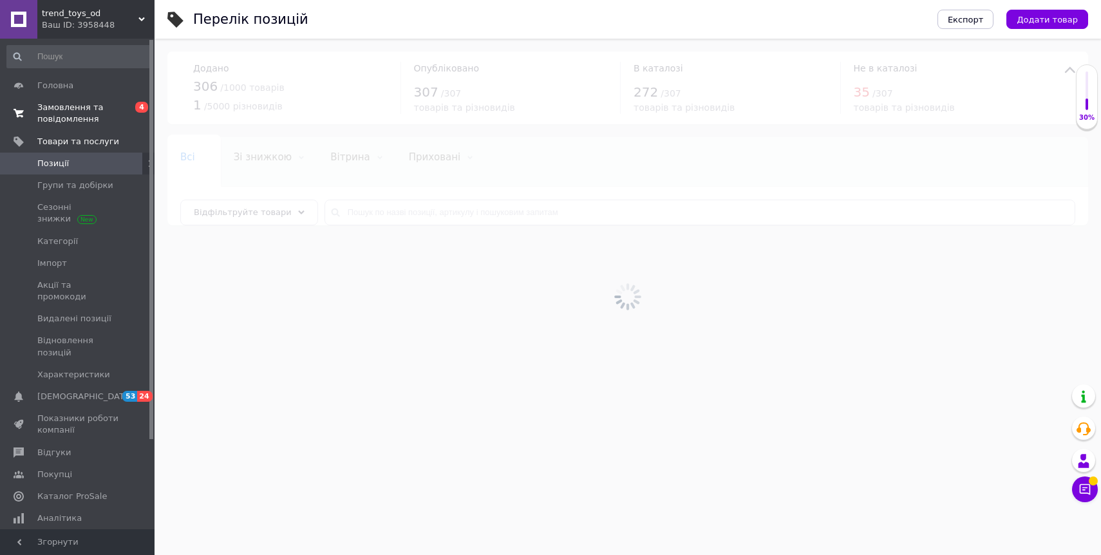
click at [82, 116] on span "Замовлення та повідомлення" at bounding box center [78, 113] width 82 height 23
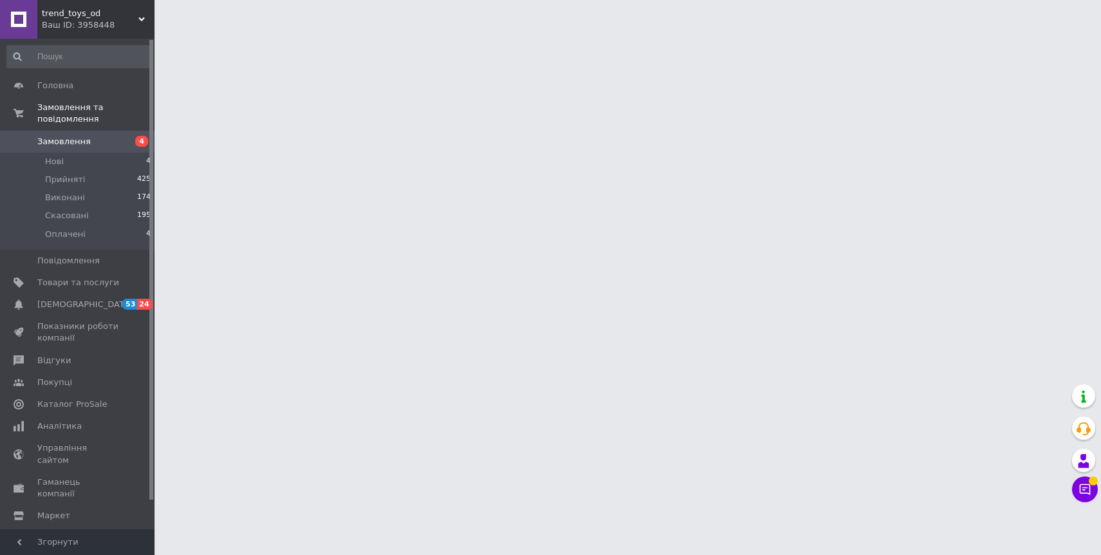
click at [82, 139] on span "Замовлення" at bounding box center [63, 142] width 53 height 12
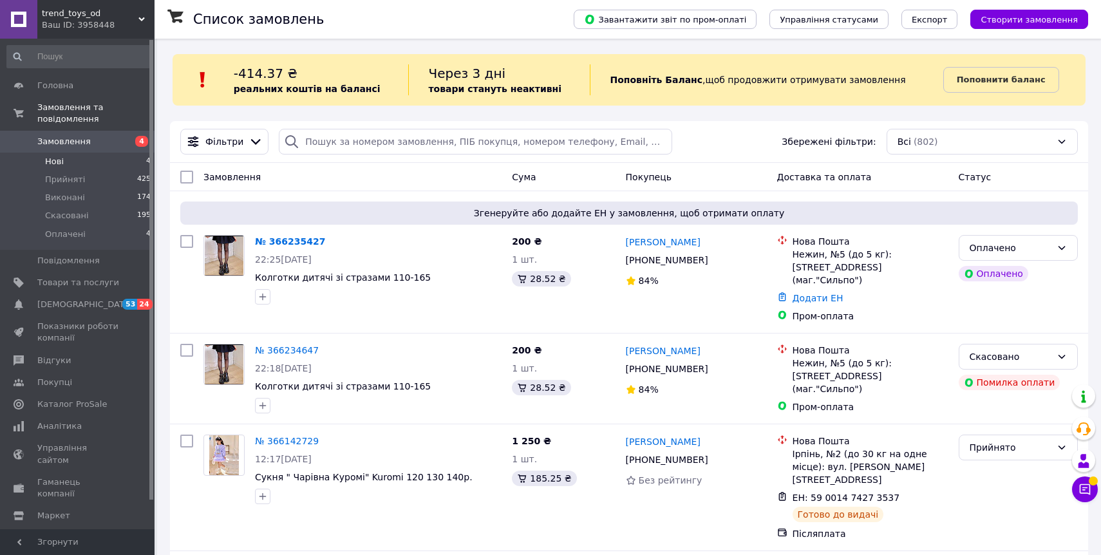
click at [90, 162] on li "Нові 4" at bounding box center [79, 162] width 158 height 18
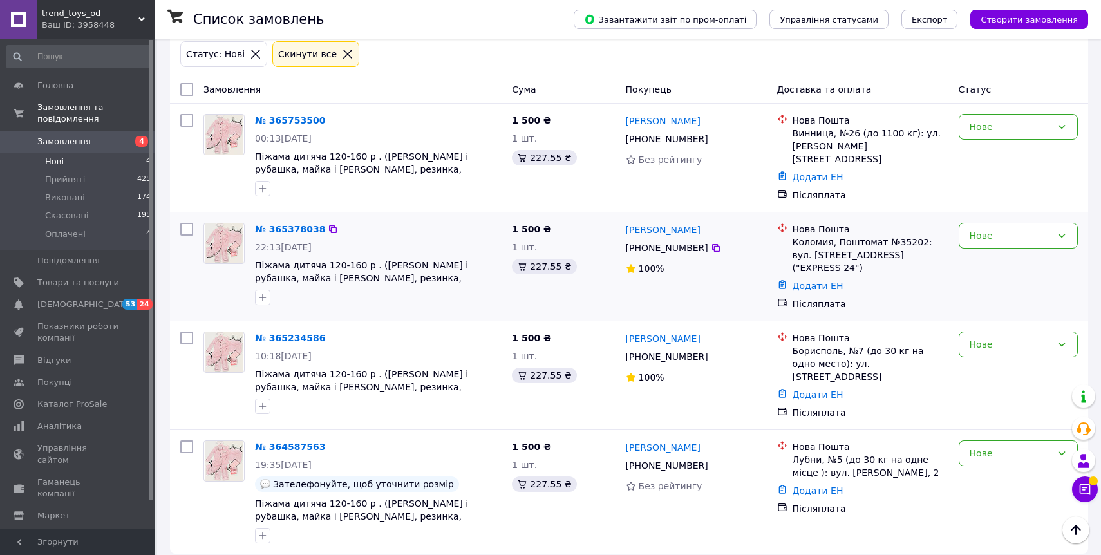
scroll to position [131, 0]
click at [64, 116] on span "Замовлення та повідомлення" at bounding box center [95, 113] width 117 height 23
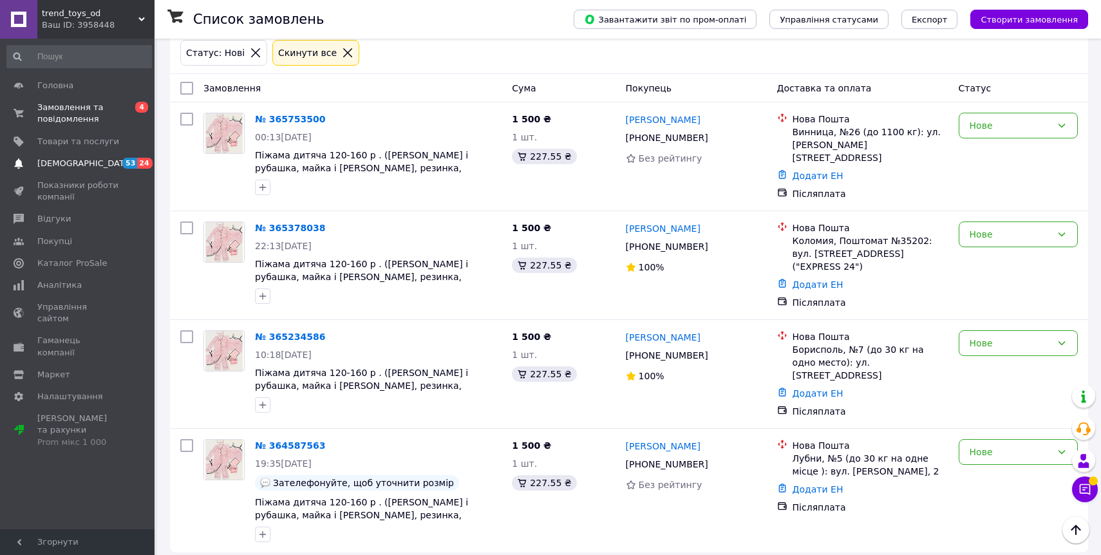
click at [70, 171] on link "[DEMOGRAPHIC_DATA] 53 24" at bounding box center [79, 164] width 158 height 22
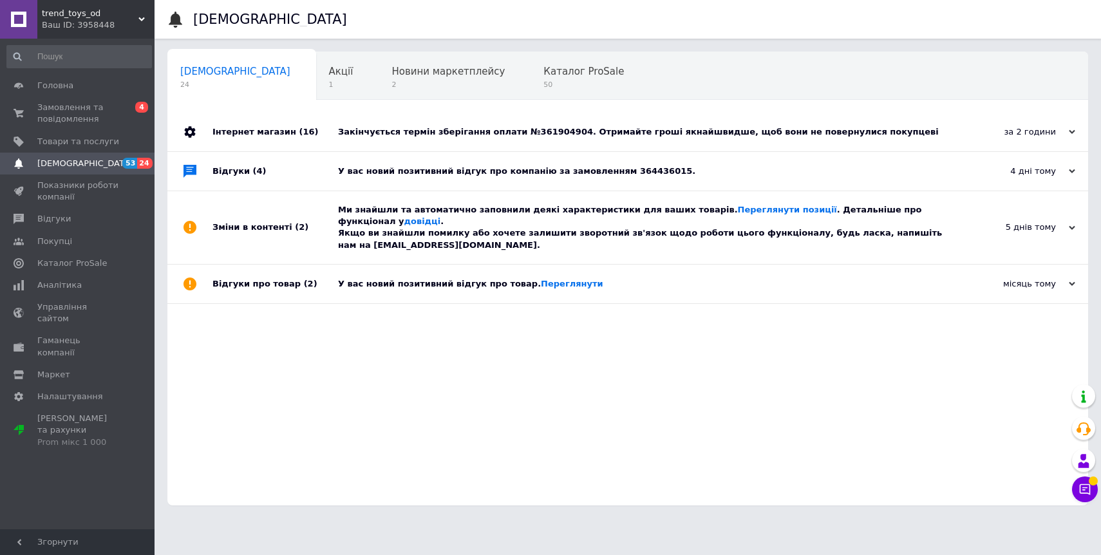
click at [420, 171] on div "У вас новий позитивний відгук про компанію за замовленням 364436015." at bounding box center [642, 171] width 608 height 12
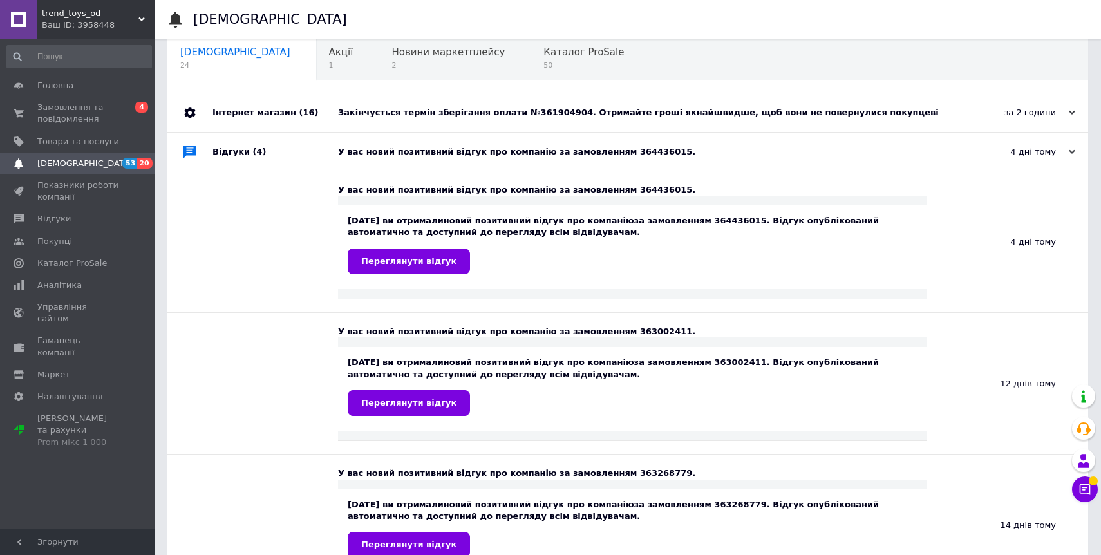
scroll to position [39, 0]
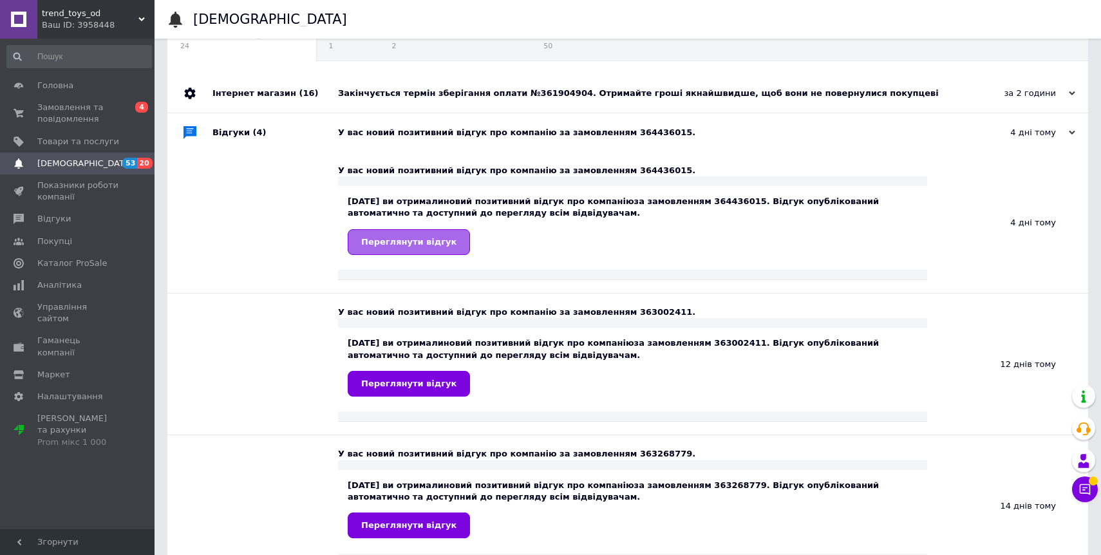
click at [418, 243] on span "Переглянути відгук" at bounding box center [408, 242] width 95 height 10
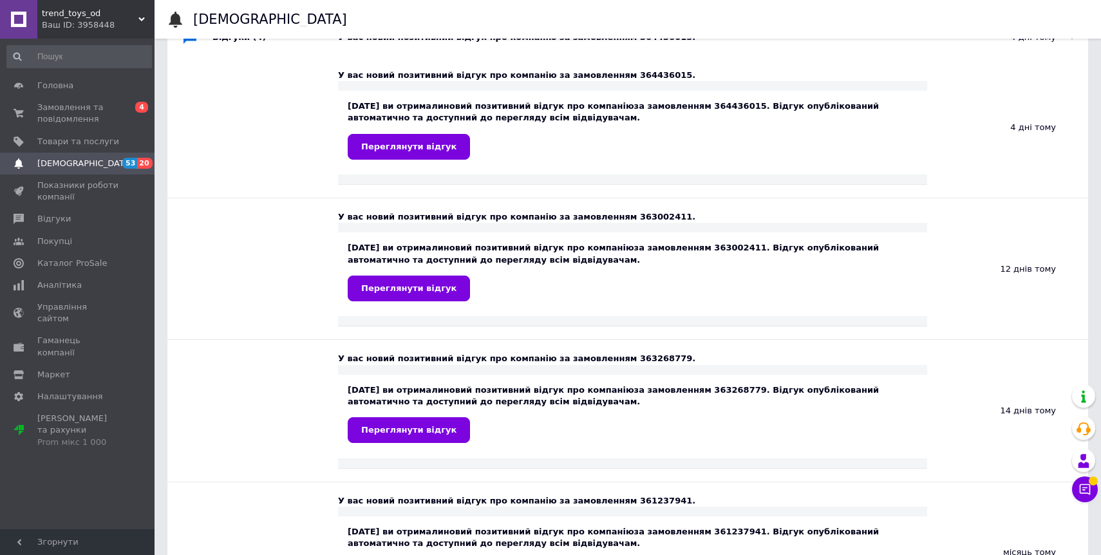
scroll to position [135, 0]
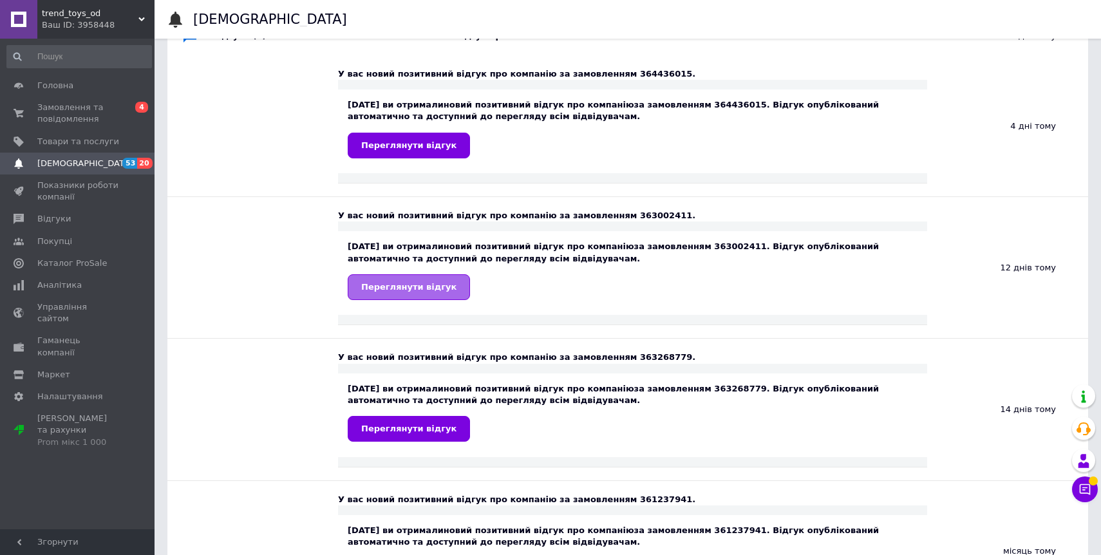
click at [392, 287] on span "Переглянути відгук" at bounding box center [408, 287] width 95 height 10
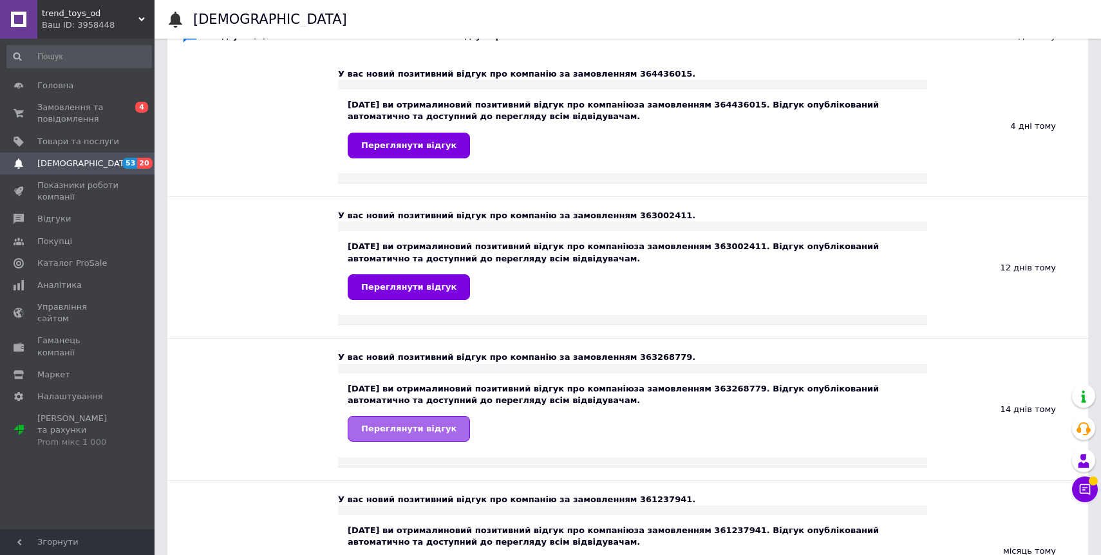
click at [409, 432] on span "Переглянути відгук" at bounding box center [408, 428] width 95 height 10
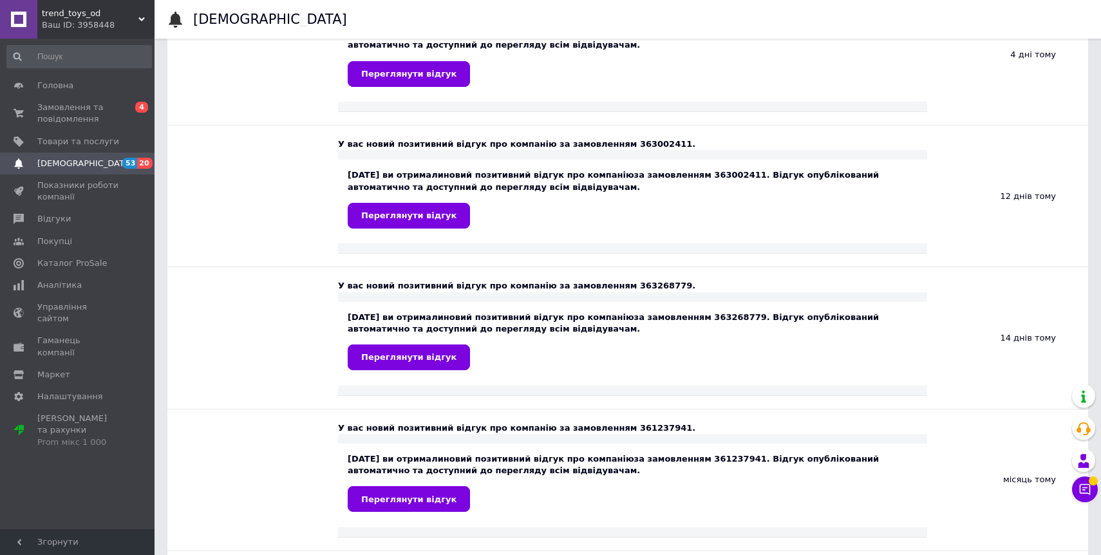
scroll to position [261, 0]
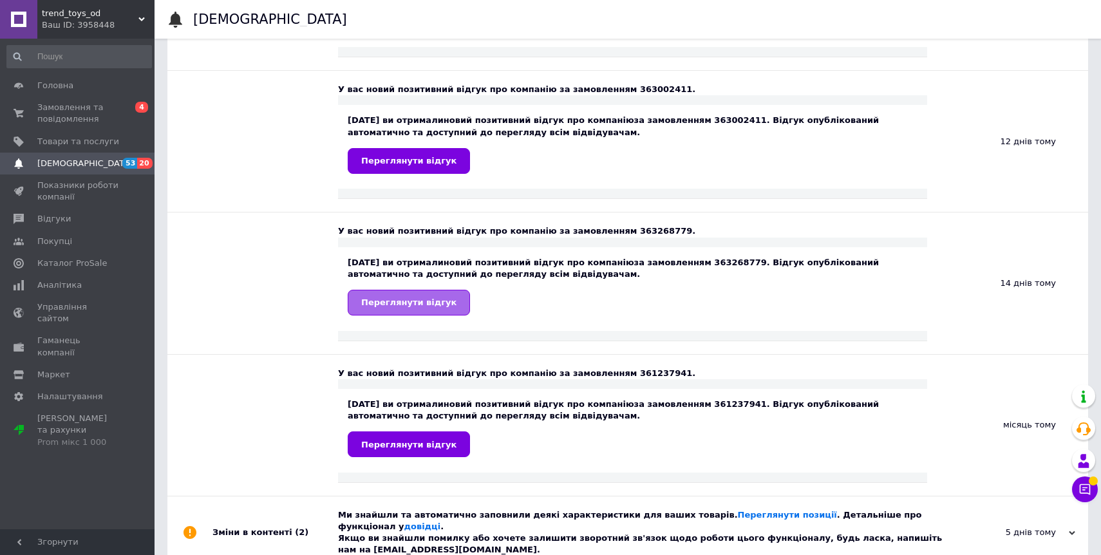
click at [401, 307] on span "Переглянути відгук" at bounding box center [408, 302] width 95 height 10
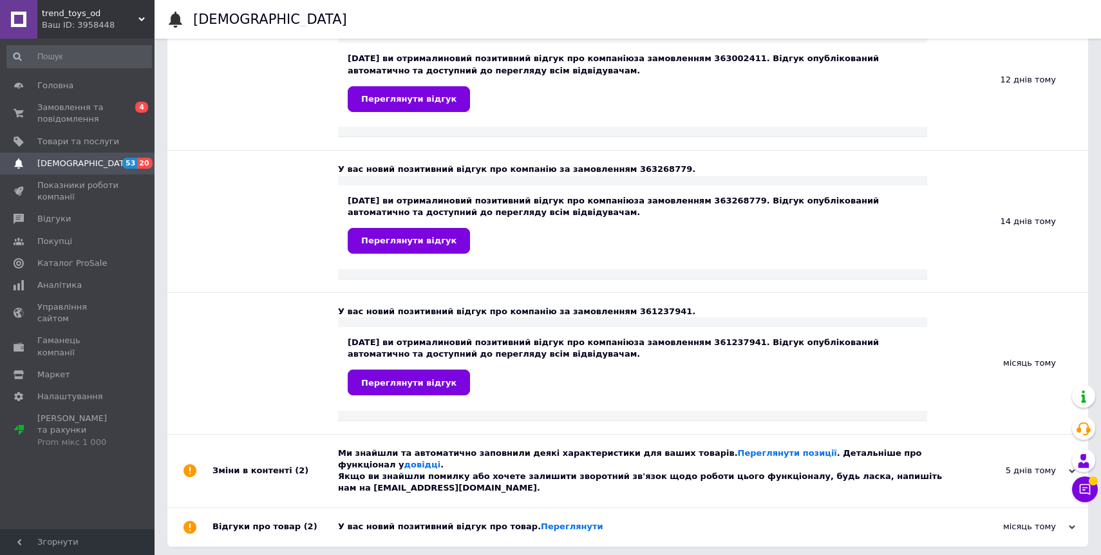
scroll to position [329, 0]
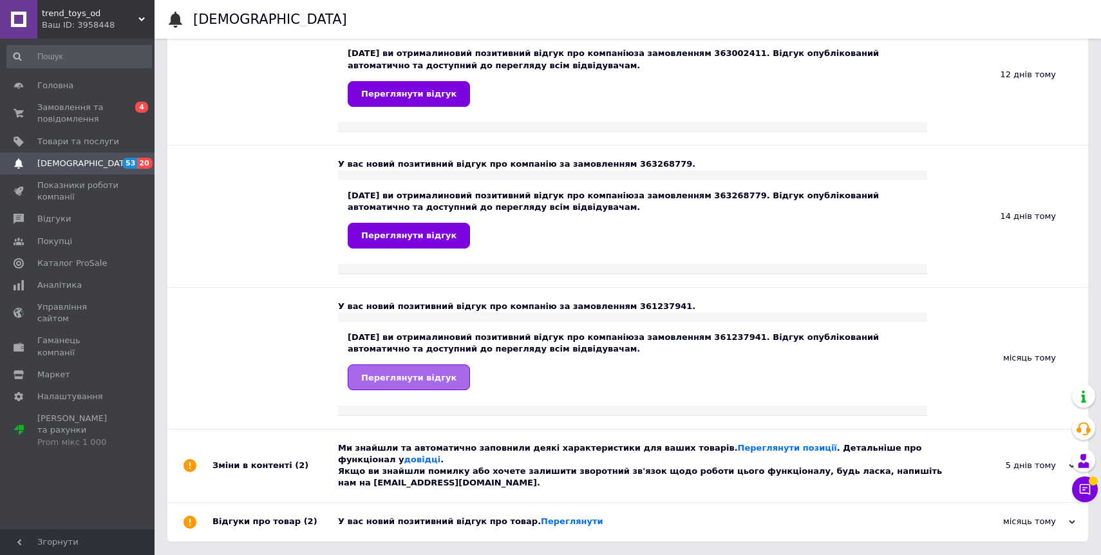
click at [391, 381] on span "Переглянути відгук" at bounding box center [408, 378] width 95 height 10
click at [69, 108] on span "Замовлення та повідомлення" at bounding box center [78, 113] width 82 height 23
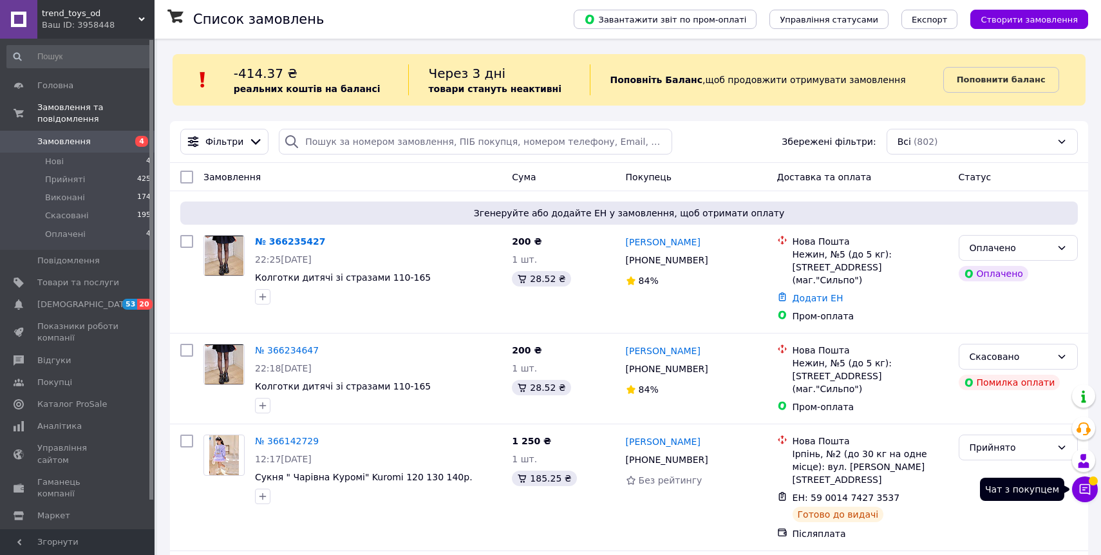
click at [1083, 492] on icon at bounding box center [1084, 489] width 11 height 11
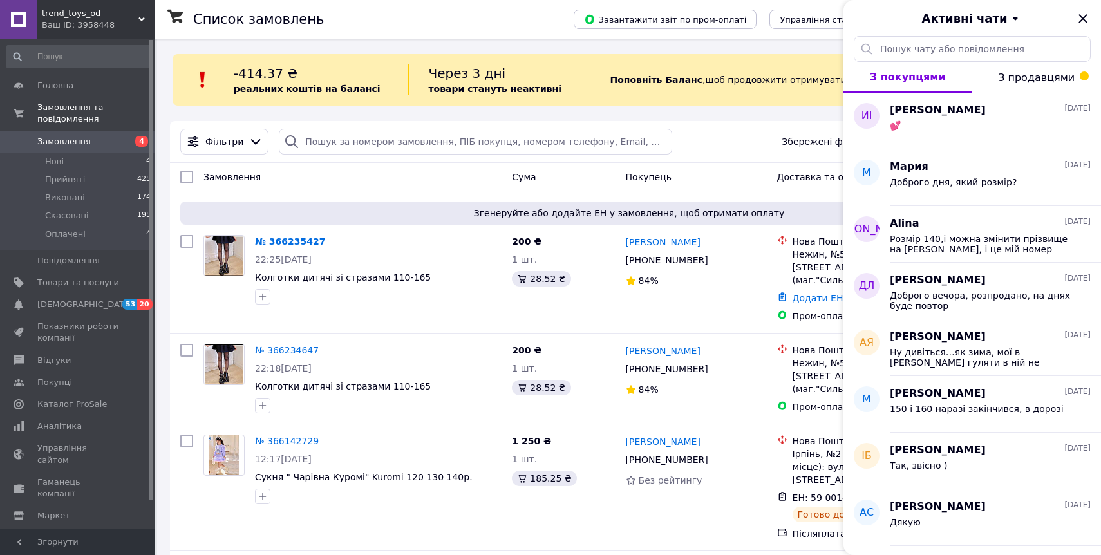
click at [1053, 82] on span "З продавцями" at bounding box center [1036, 77] width 77 height 12
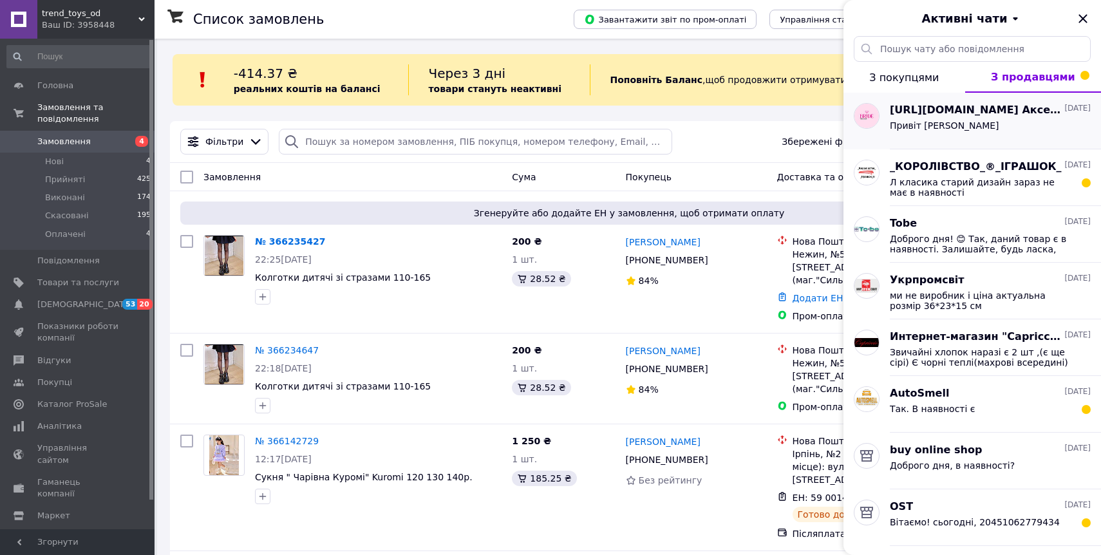
click at [1024, 123] on div "Привіт [PERSON_NAME]" at bounding box center [989, 128] width 201 height 21
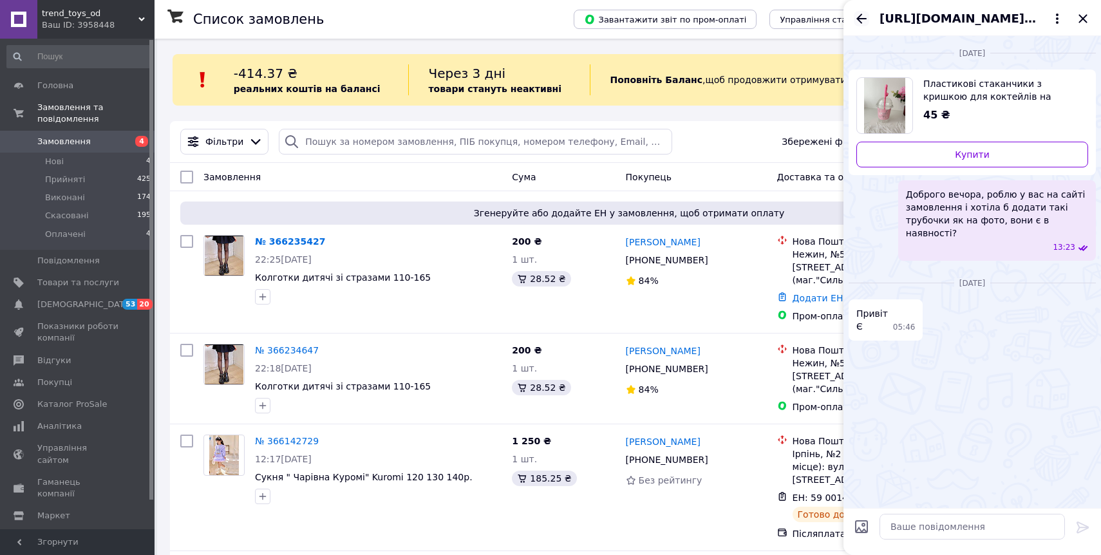
click at [861, 19] on icon "Назад" at bounding box center [861, 19] width 10 height 10
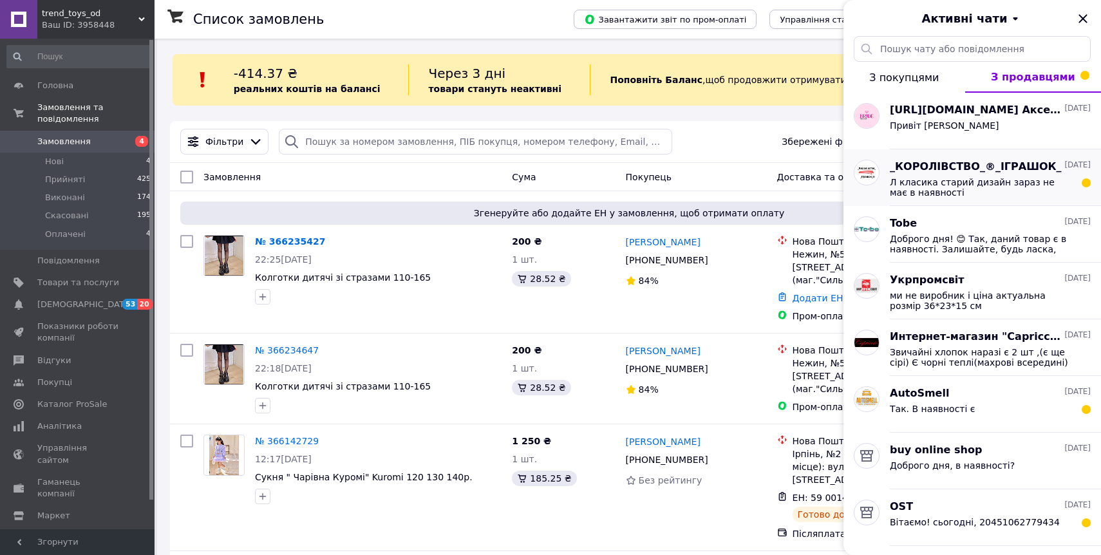
click at [964, 176] on div "Л класика старий дизайн зараз не має в наявності" at bounding box center [989, 185] width 201 height 23
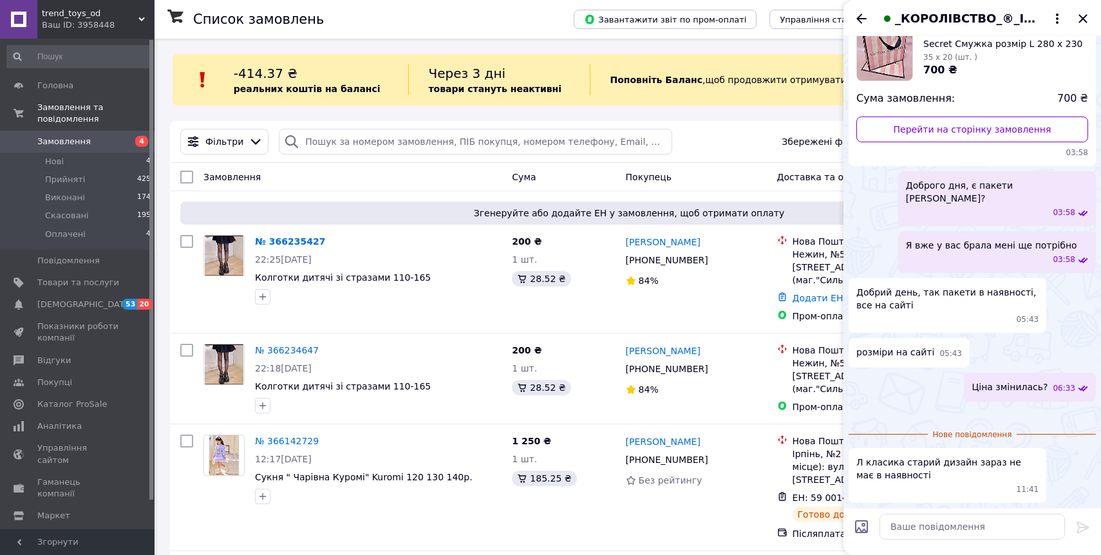
scroll to position [248, 0]
click at [863, 17] on icon "Назад" at bounding box center [860, 18] width 15 height 15
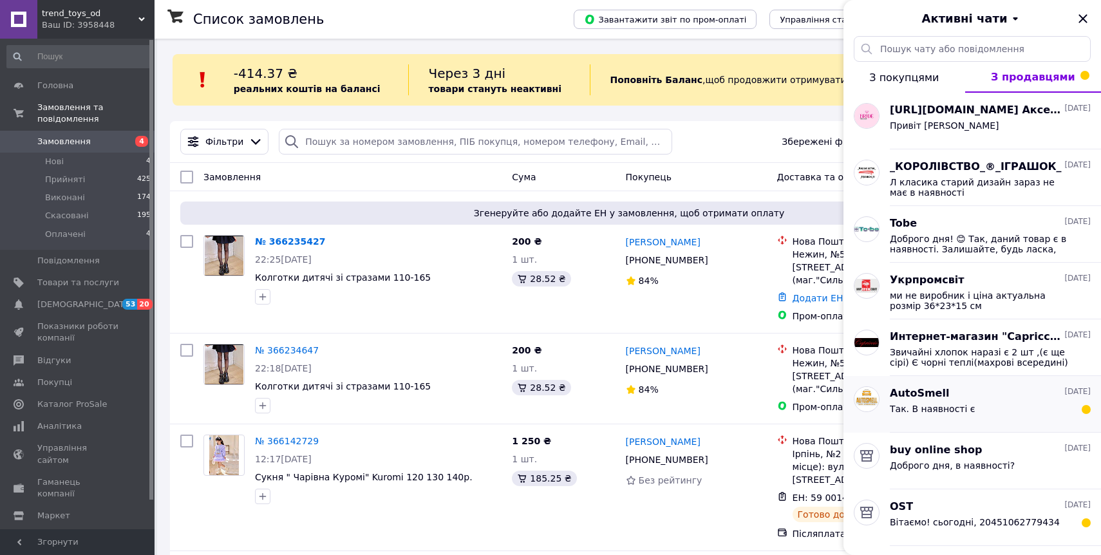
click at [953, 400] on div "AutoSmell [DATE]" at bounding box center [989, 393] width 201 height 15
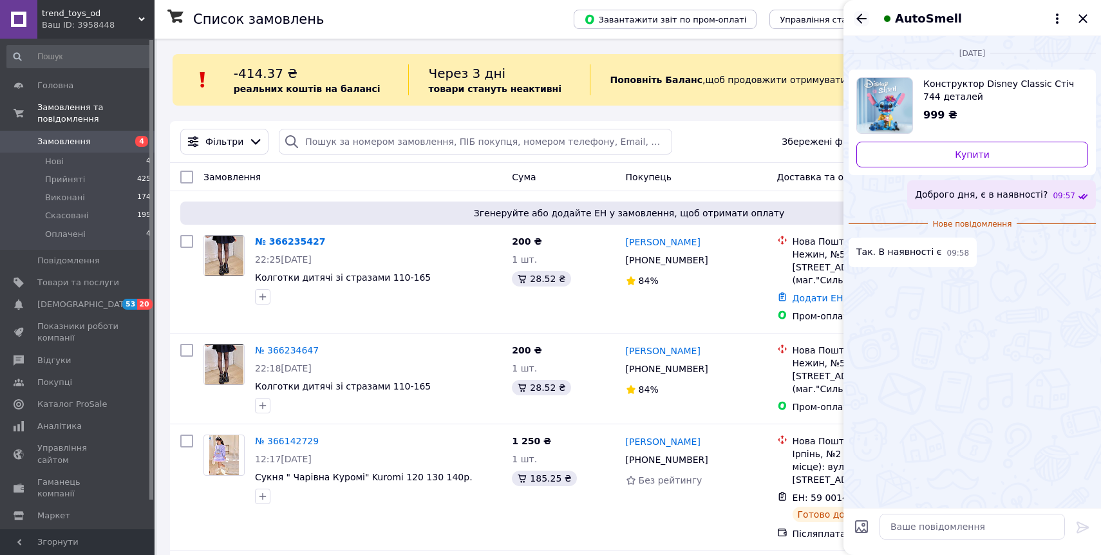
click at [857, 21] on icon "Назад" at bounding box center [860, 18] width 15 height 15
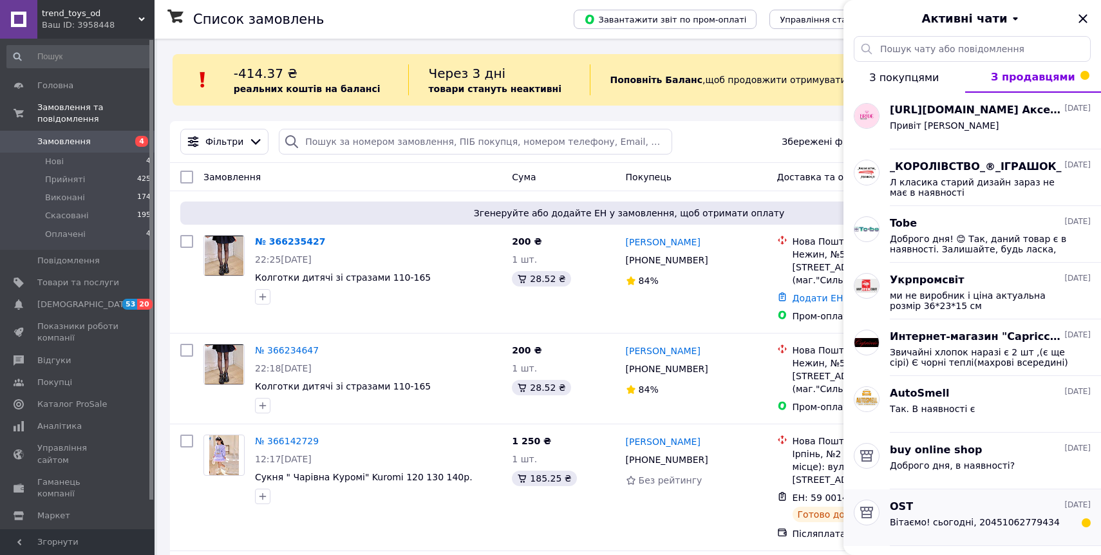
click at [990, 517] on span "Вітаємо! сьогодні, 20451062779434" at bounding box center [974, 522] width 170 height 10
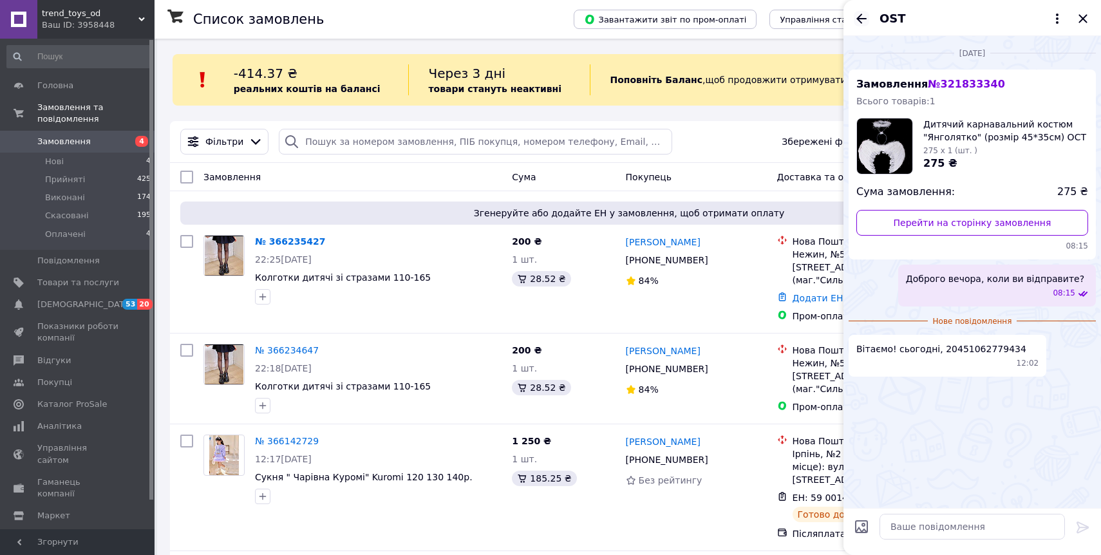
click at [860, 14] on icon "Назад" at bounding box center [860, 18] width 15 height 15
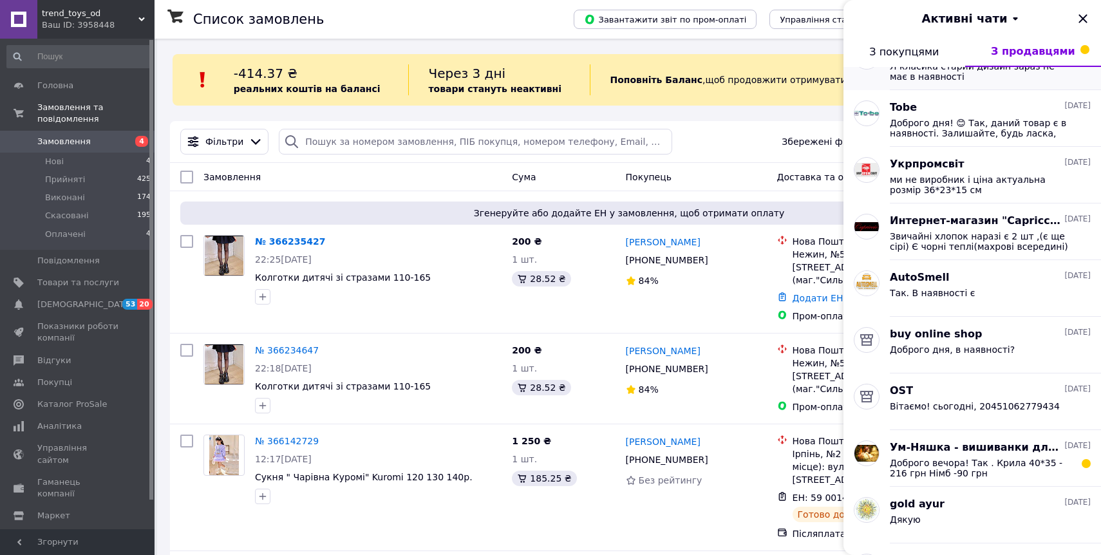
scroll to position [135, 0]
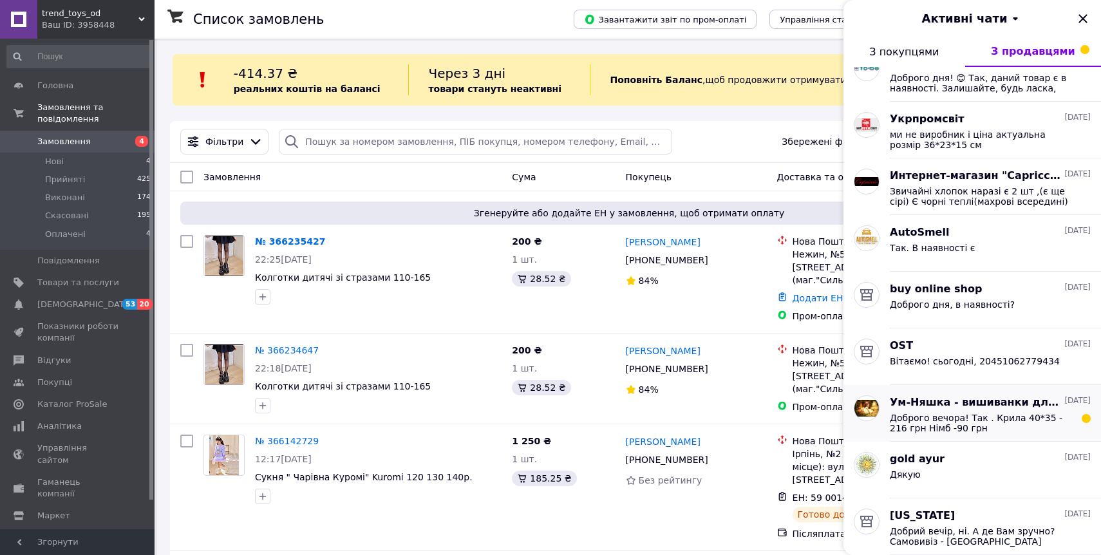
click at [940, 417] on span "Доброго вечора! Так . Крила 40*35 - 216 грн Німб -90 грн" at bounding box center [980, 423] width 183 height 21
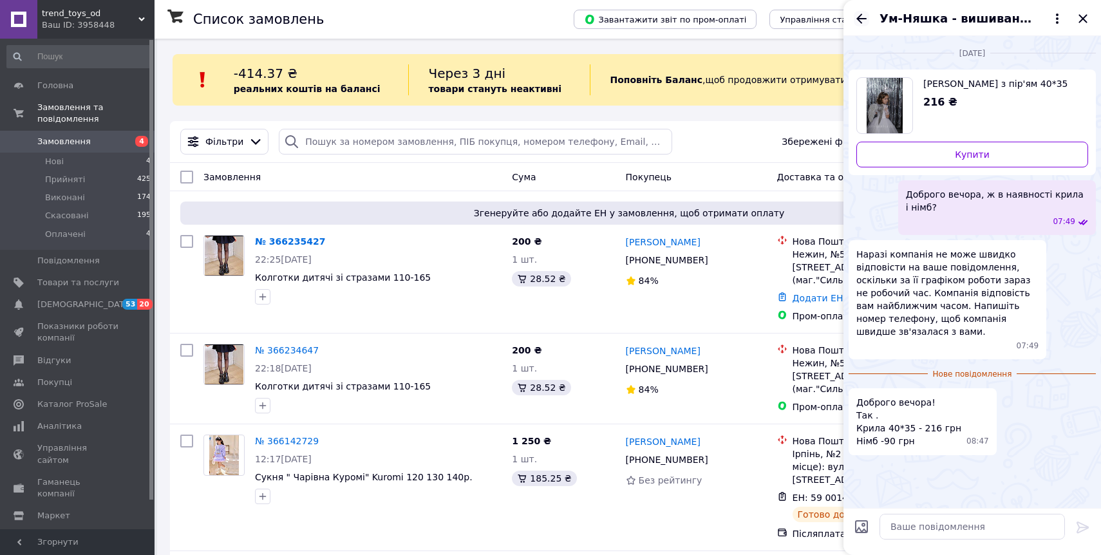
click at [859, 17] on icon "Назад" at bounding box center [860, 18] width 15 height 15
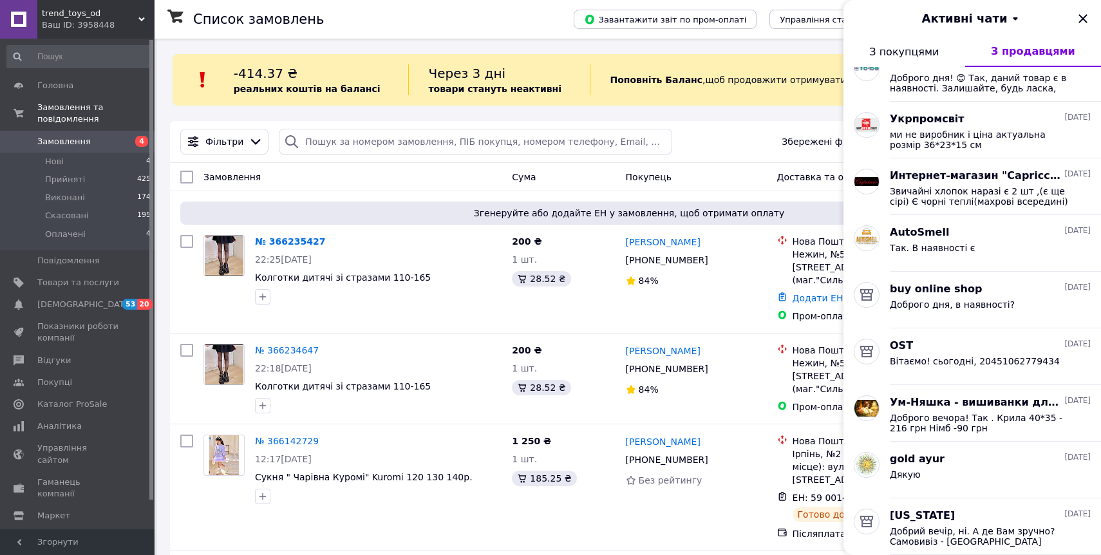
click at [919, 53] on span "З покупцями" at bounding box center [904, 52] width 70 height 12
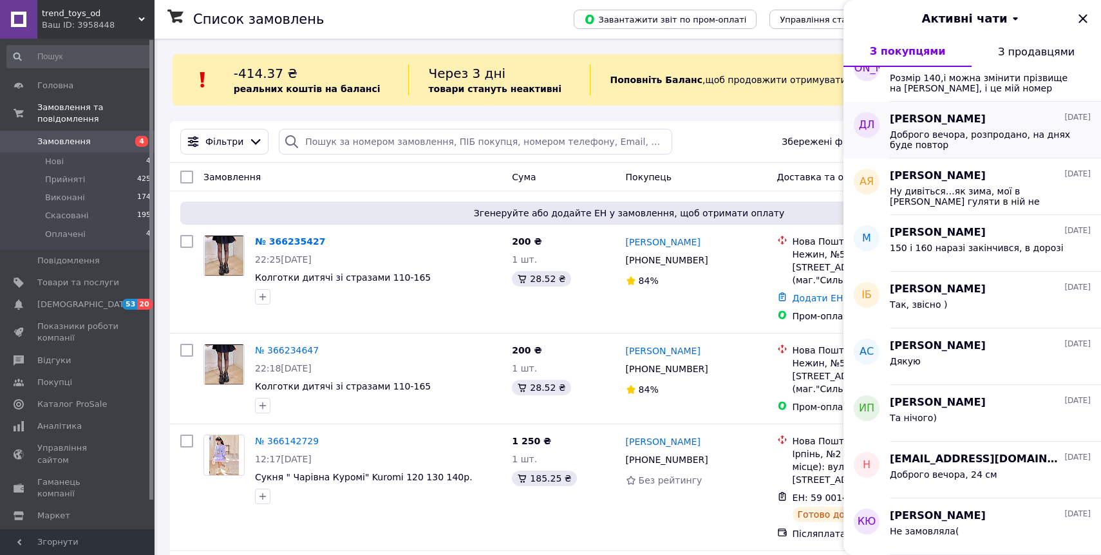
scroll to position [0, 0]
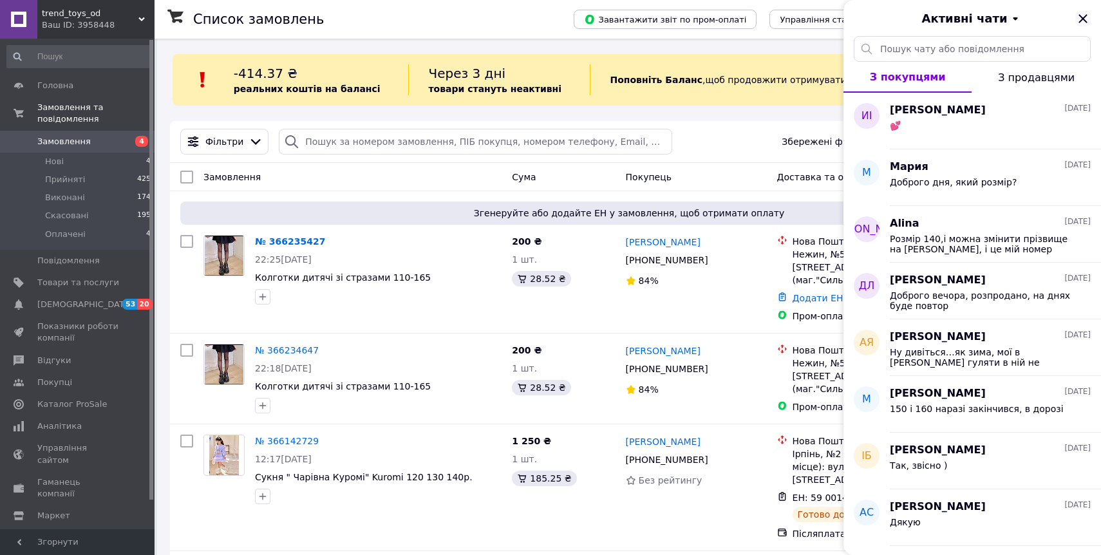
click at [1082, 20] on icon "Закрити" at bounding box center [1082, 18] width 15 height 15
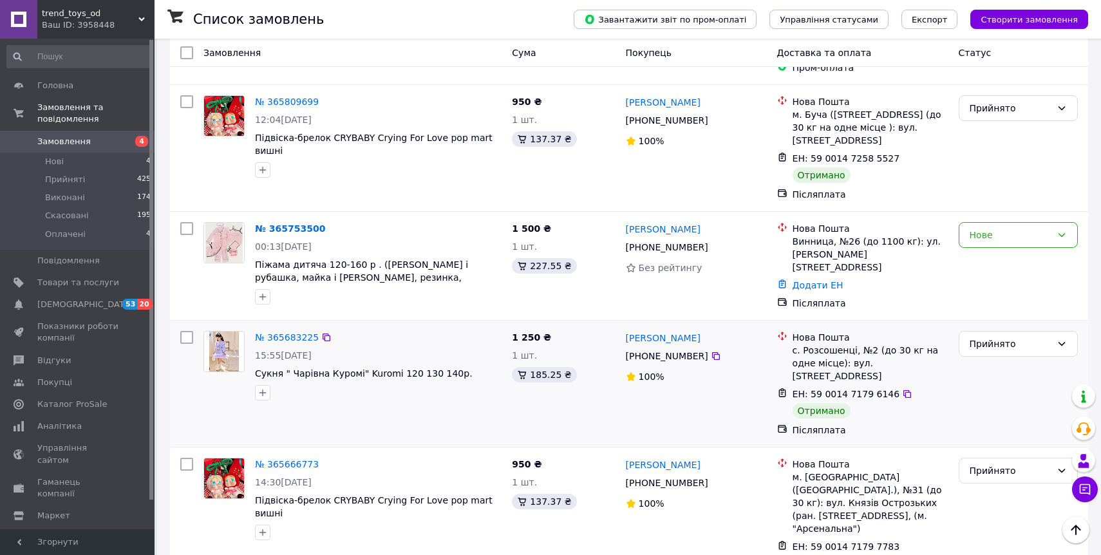
scroll to position [1530, 0]
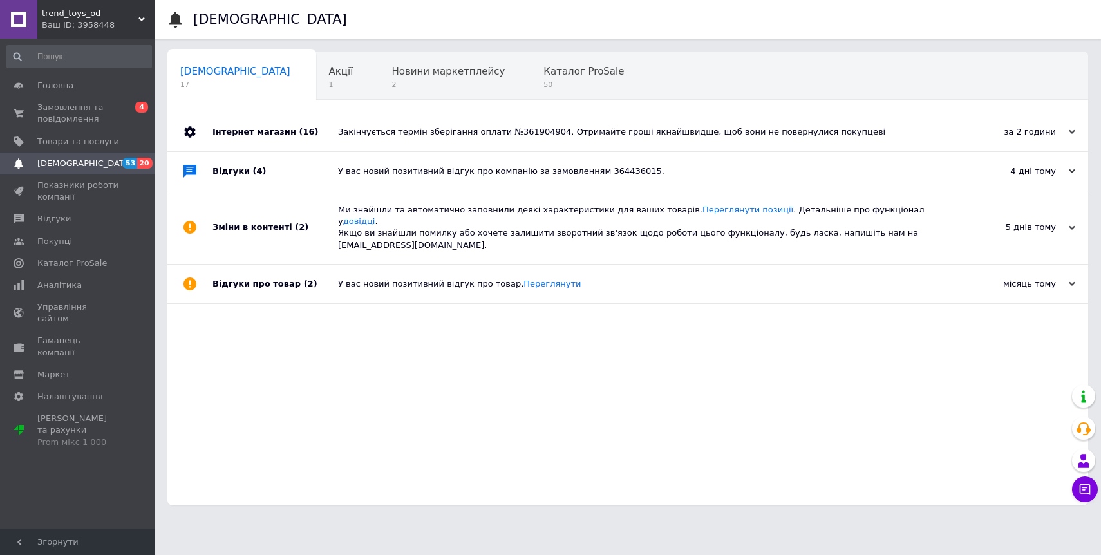
click at [89, 156] on link "[DEMOGRAPHIC_DATA] 53 20" at bounding box center [79, 164] width 158 height 22
click at [92, 94] on link "Головна" at bounding box center [79, 86] width 158 height 22
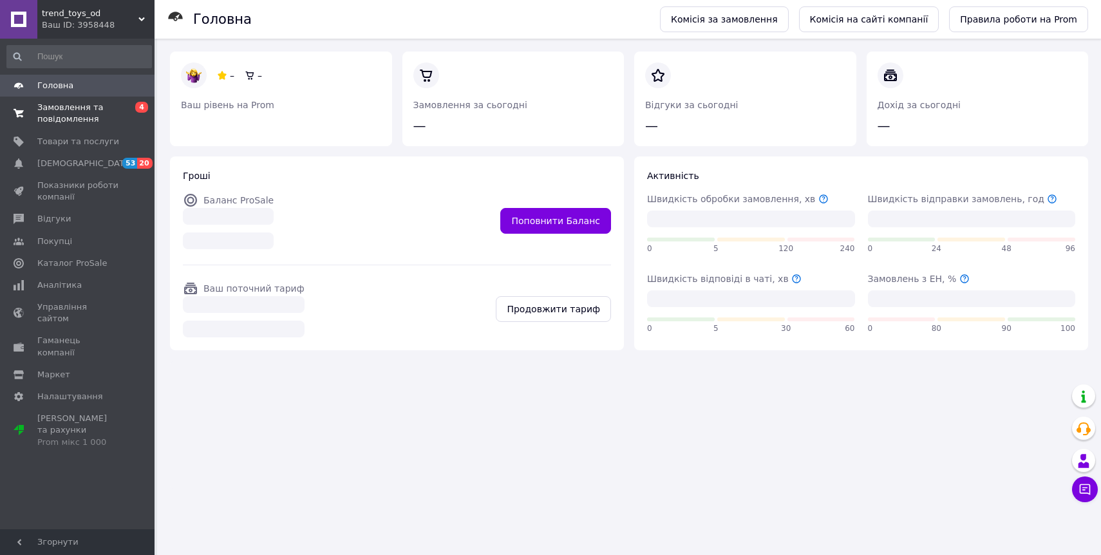
click at [91, 115] on span "Замовлення та повідомлення" at bounding box center [78, 113] width 82 height 23
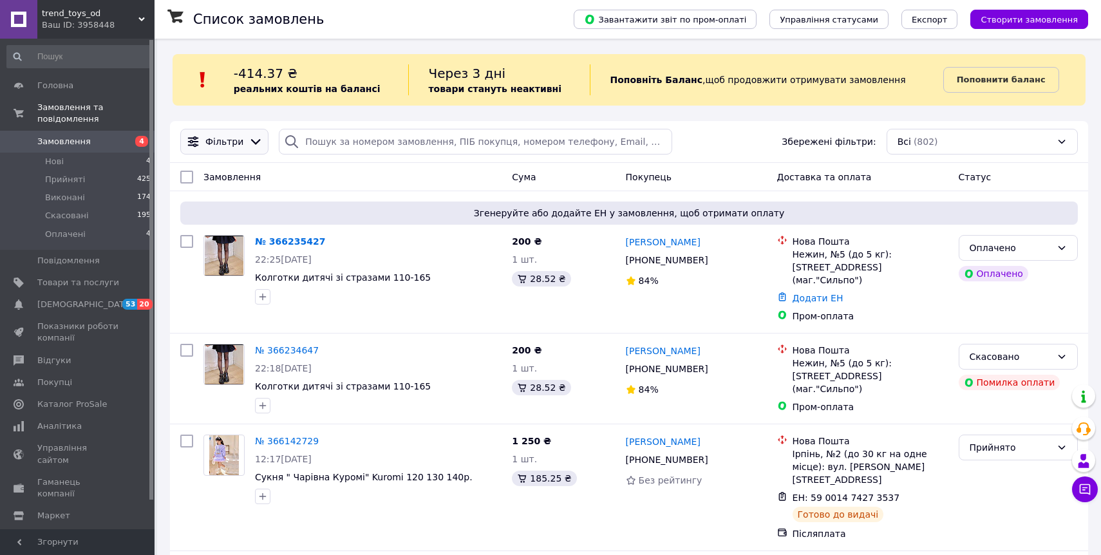
click at [250, 144] on icon at bounding box center [255, 142] width 14 height 14
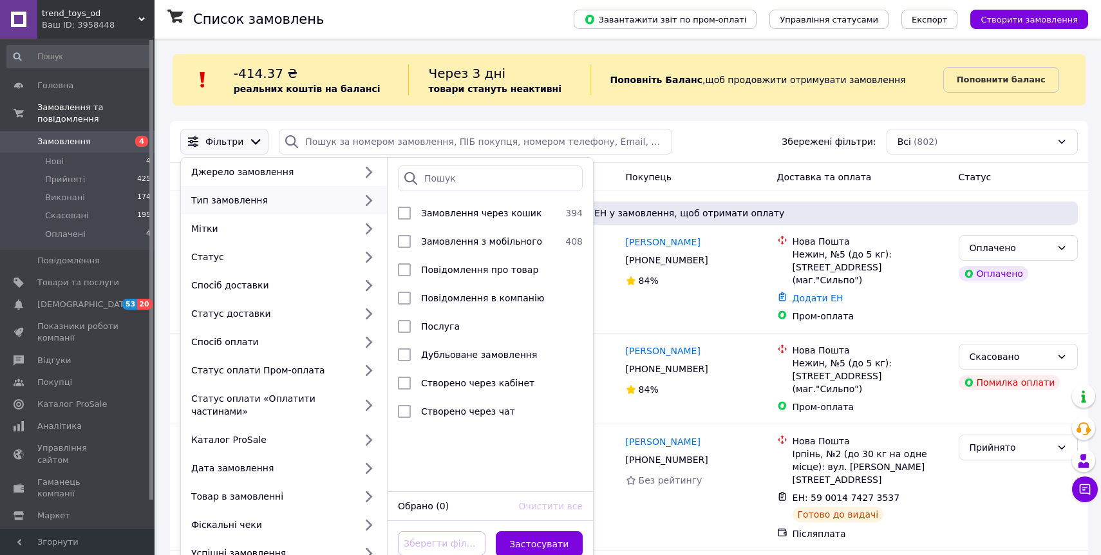
click at [255, 208] on div "Тип замовлення" at bounding box center [284, 200] width 206 height 28
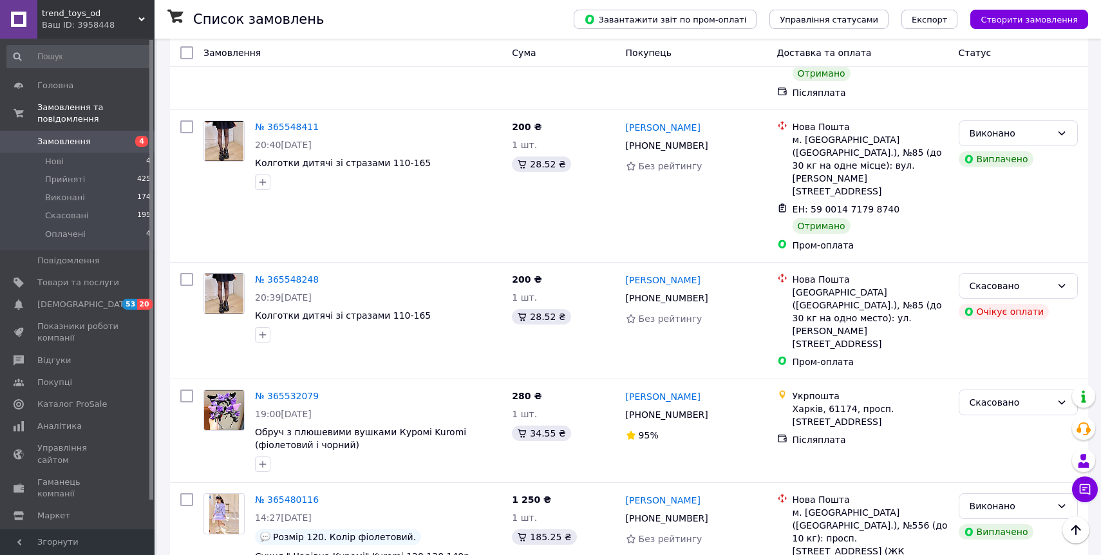
scroll to position [2063, 0]
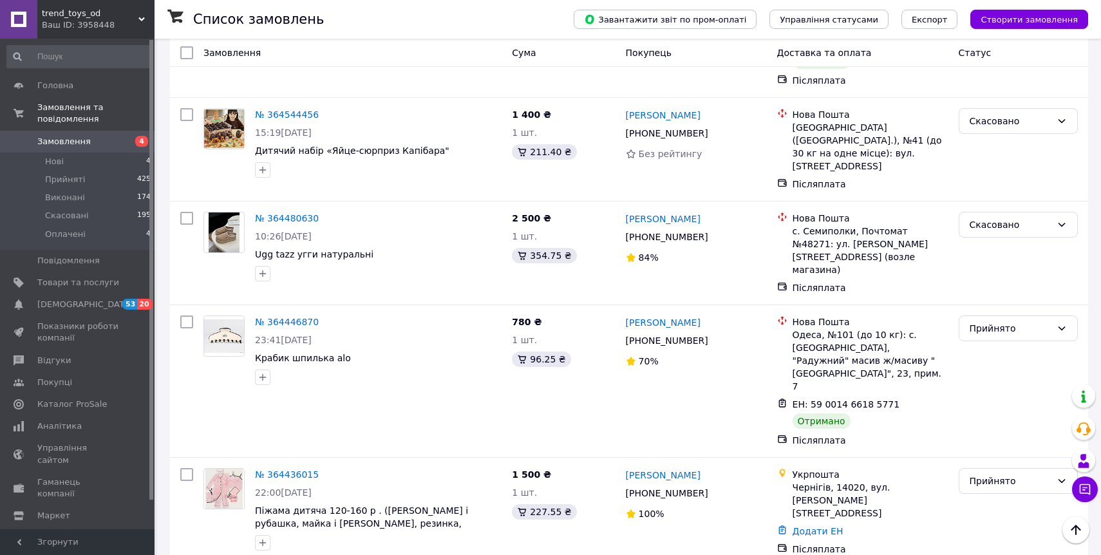
scroll to position [1937, 0]
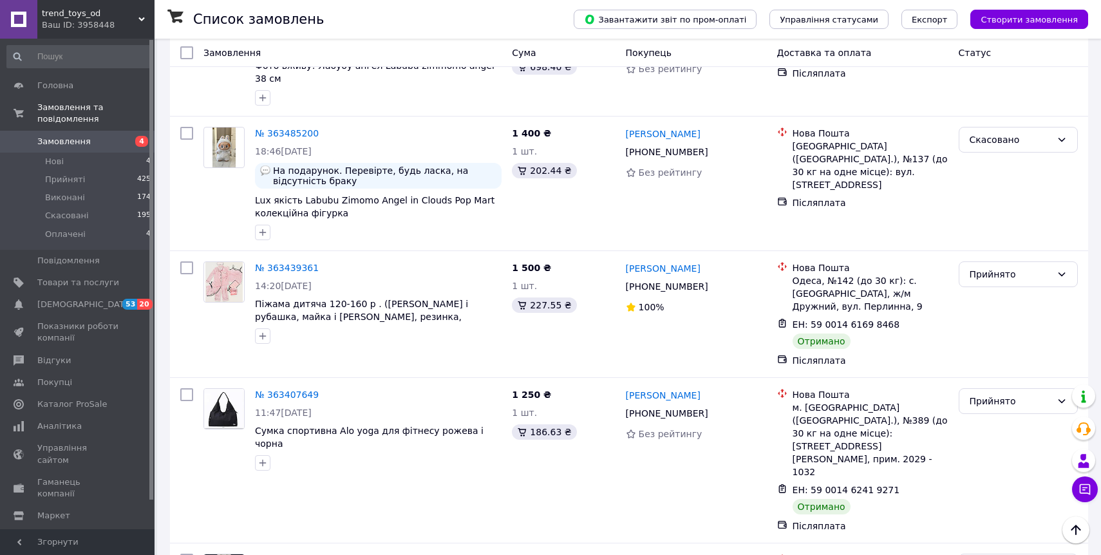
scroll to position [2065, 0]
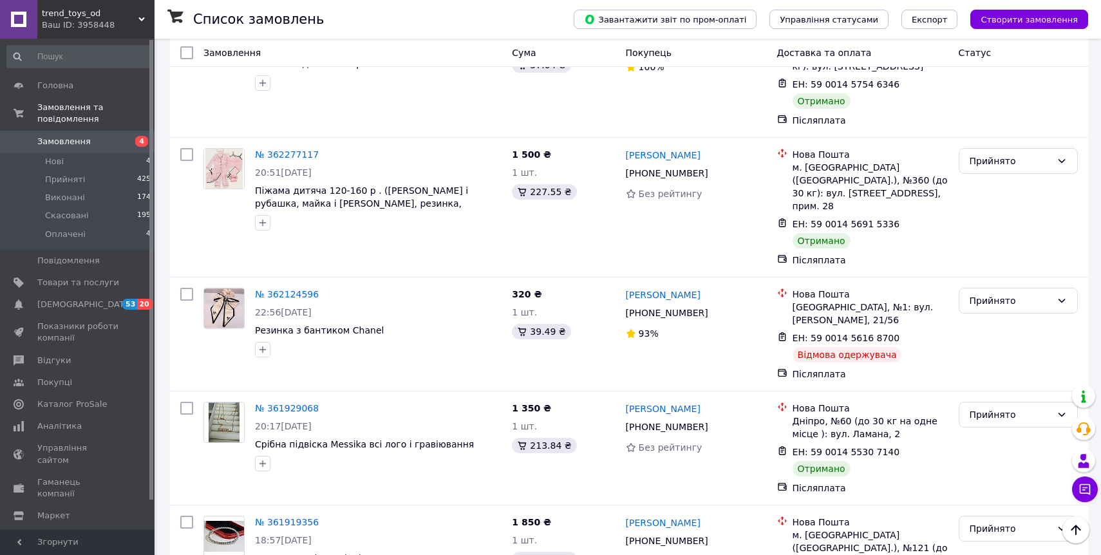
scroll to position [1682, 0]
